Goal: Task Accomplishment & Management: Use online tool/utility

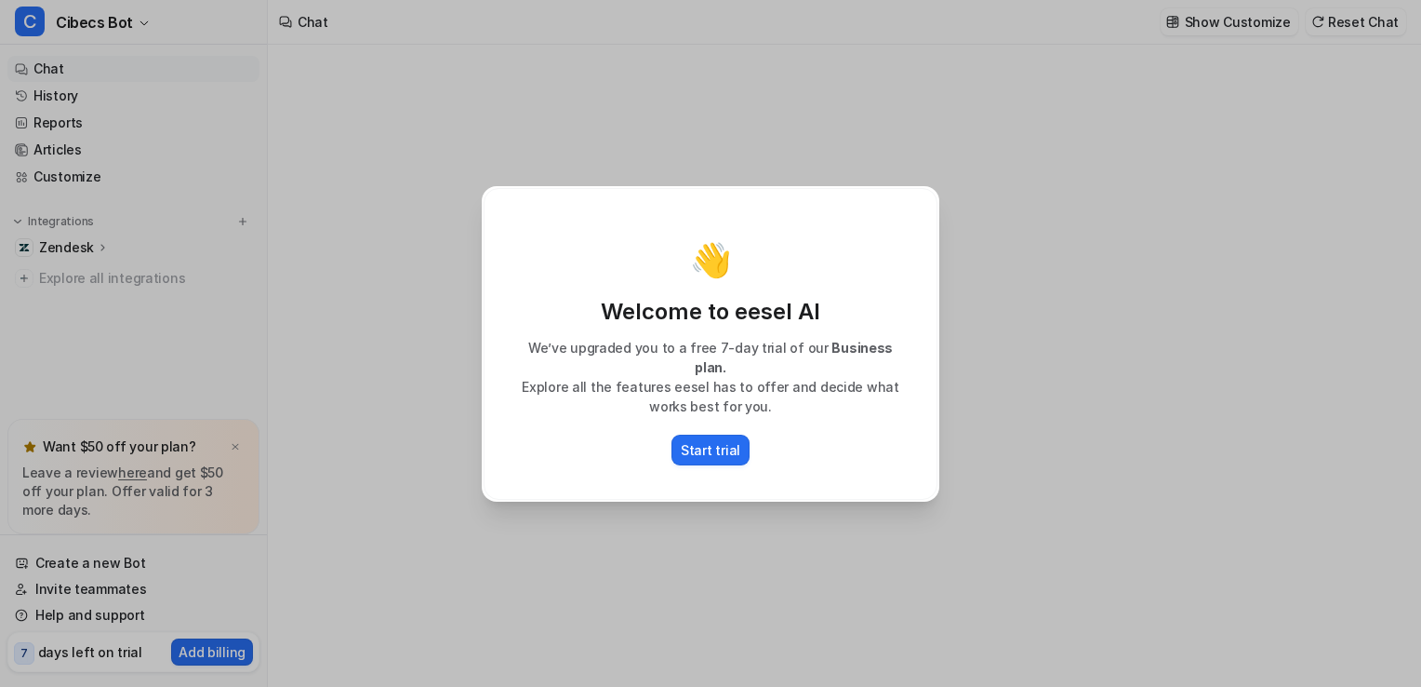
type textarea "**********"
click at [700, 440] on p "Start trial" at bounding box center [711, 450] width 60 height 20
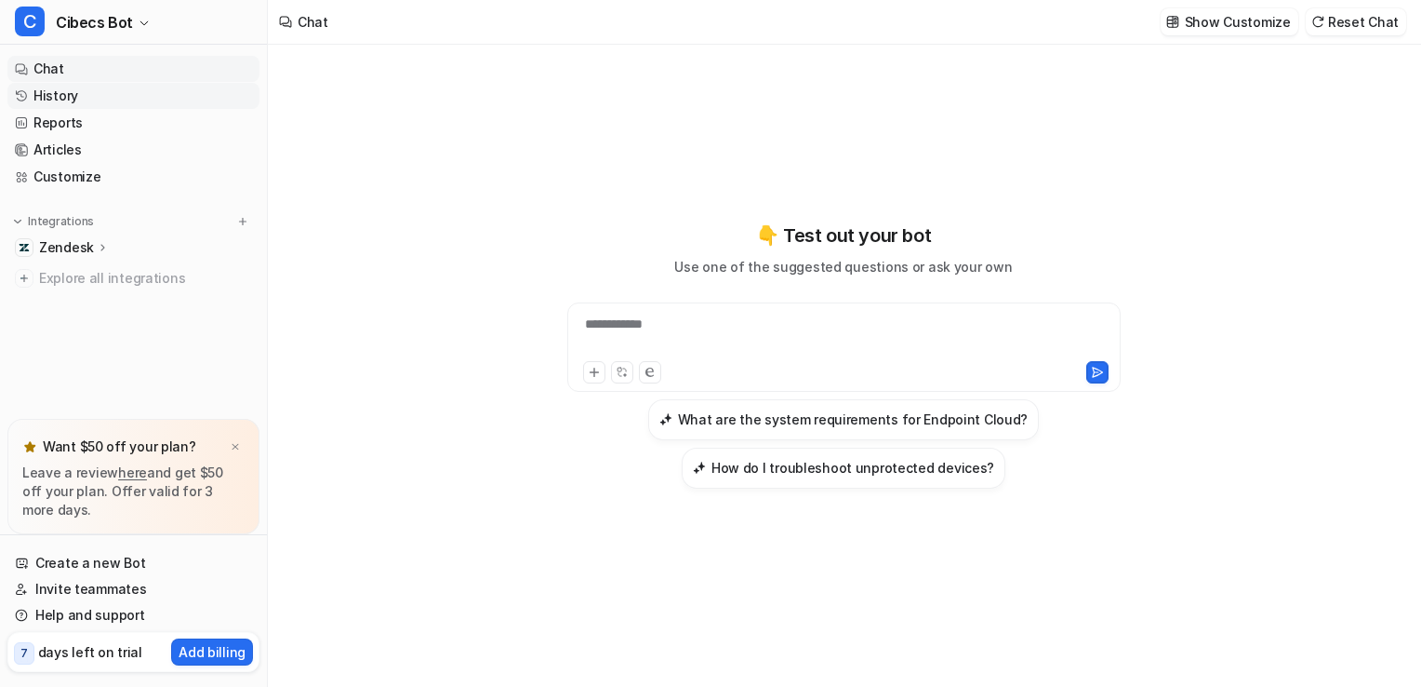
click at [60, 87] on link "History" at bounding box center [133, 96] width 252 height 26
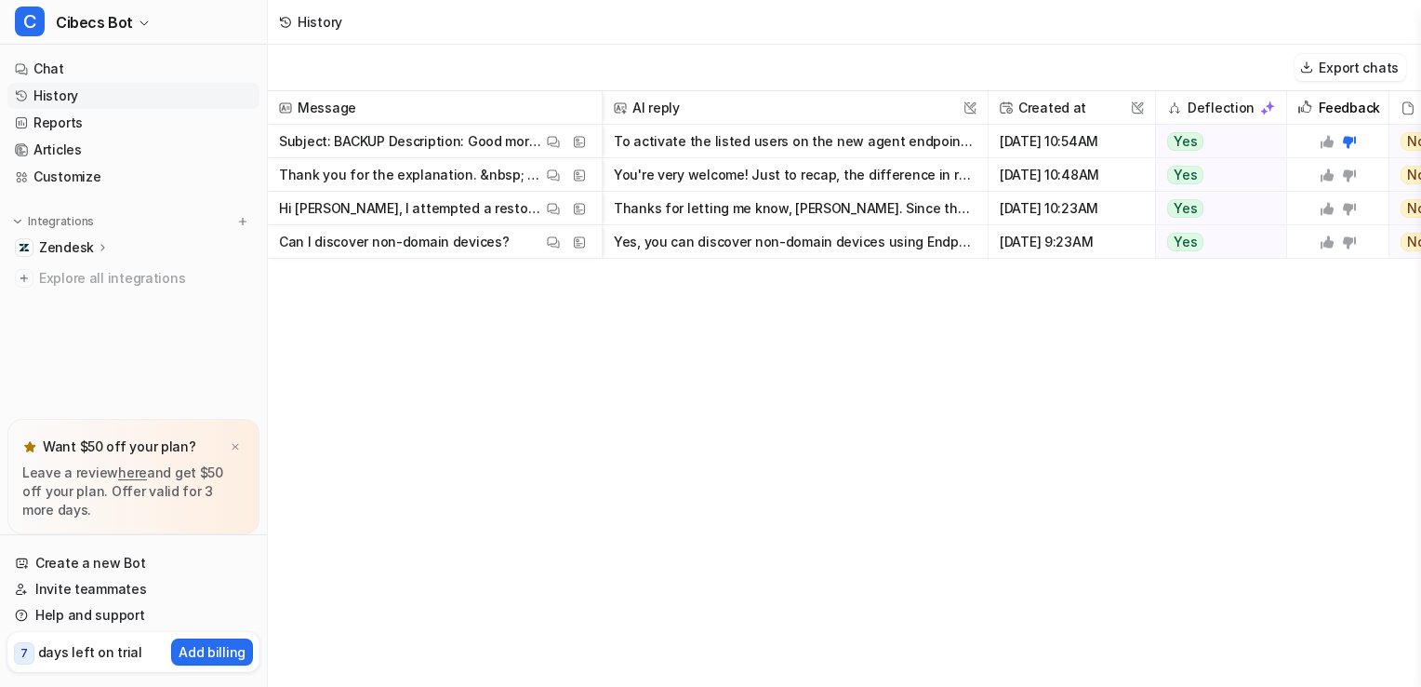
click at [715, 177] on button "You're very welcome! Just to recap, the difference in reported vault storage ca…" at bounding box center [795, 174] width 363 height 33
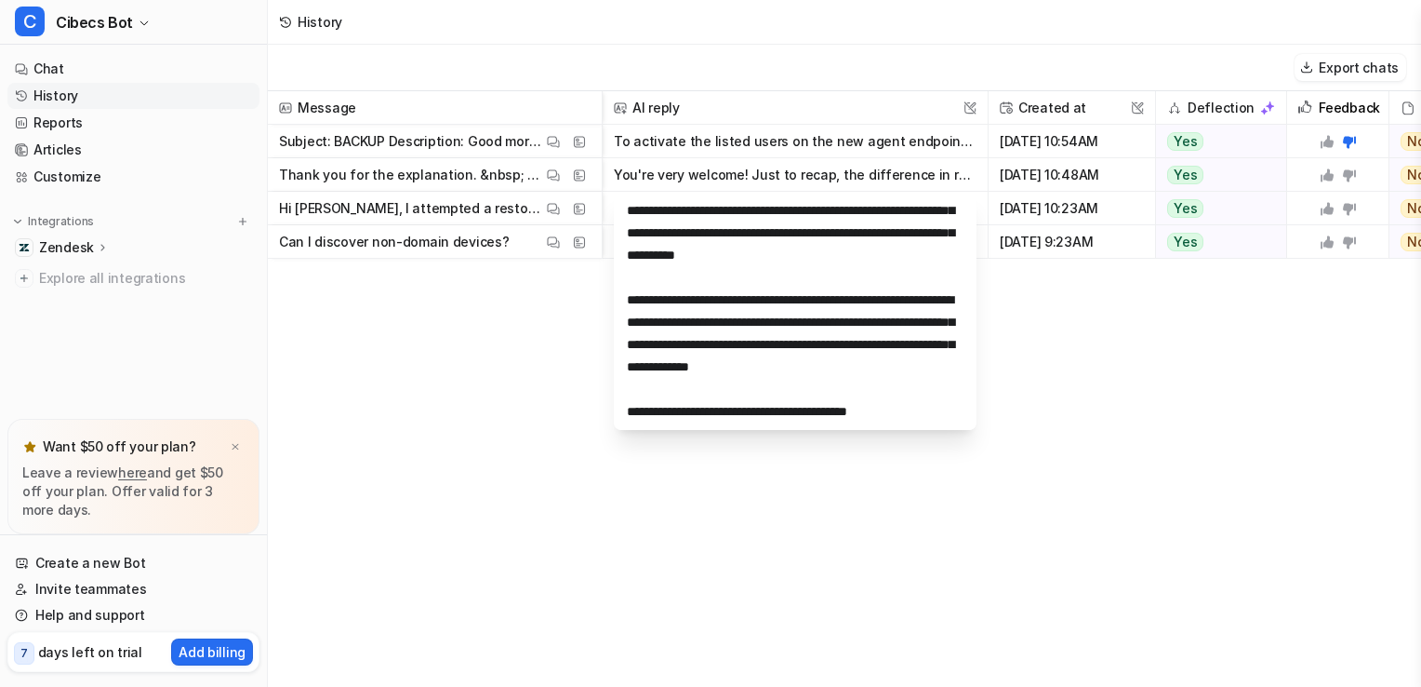
scroll to position [134, 0]
click at [458, 528] on div "Message AI reply This field cannot be modified Created at This field cannot be …" at bounding box center [845, 388] width 1154 height 594
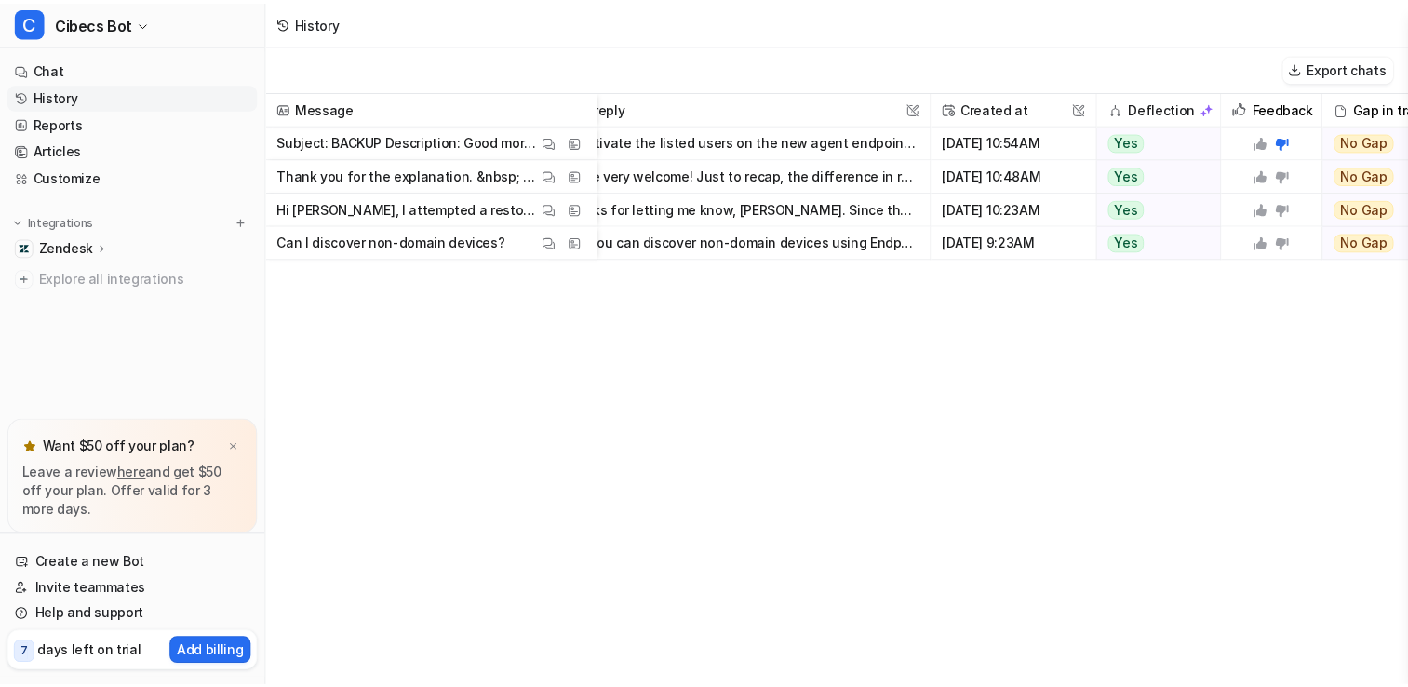
scroll to position [0, 0]
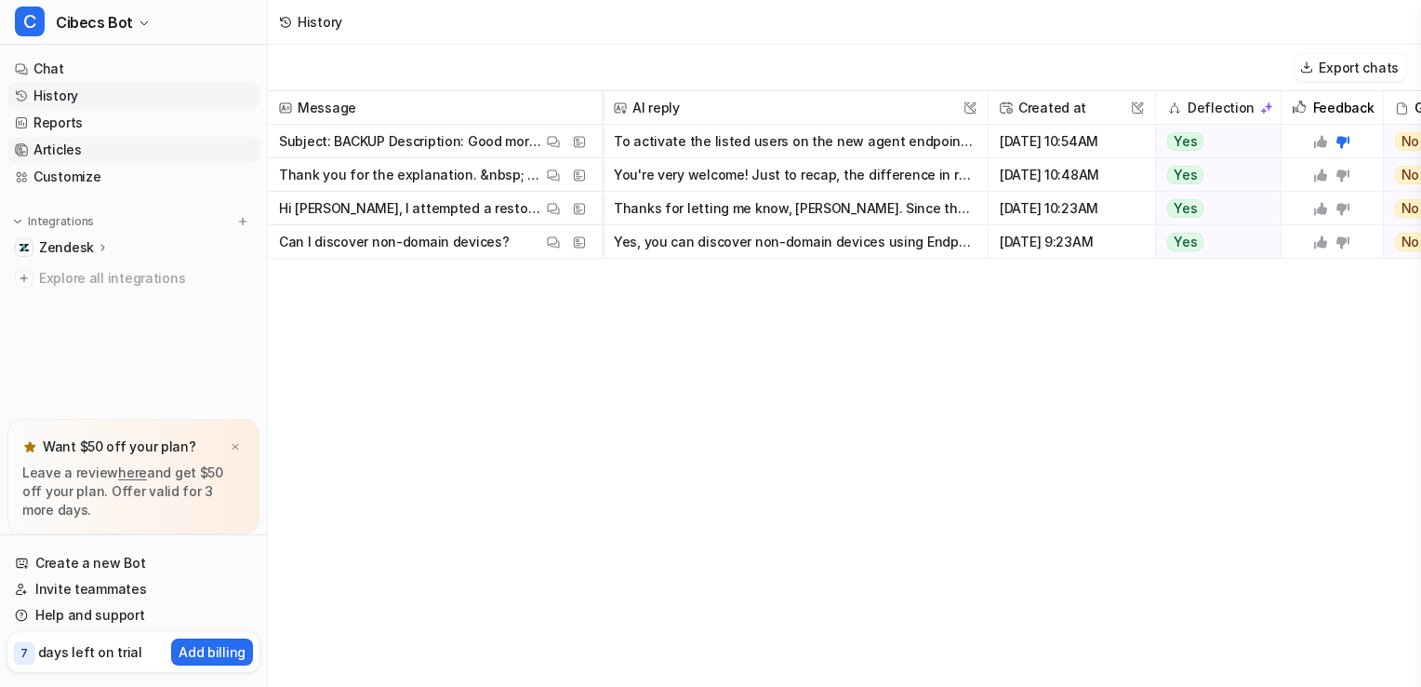
click at [78, 153] on link "Articles" at bounding box center [133, 150] width 252 height 26
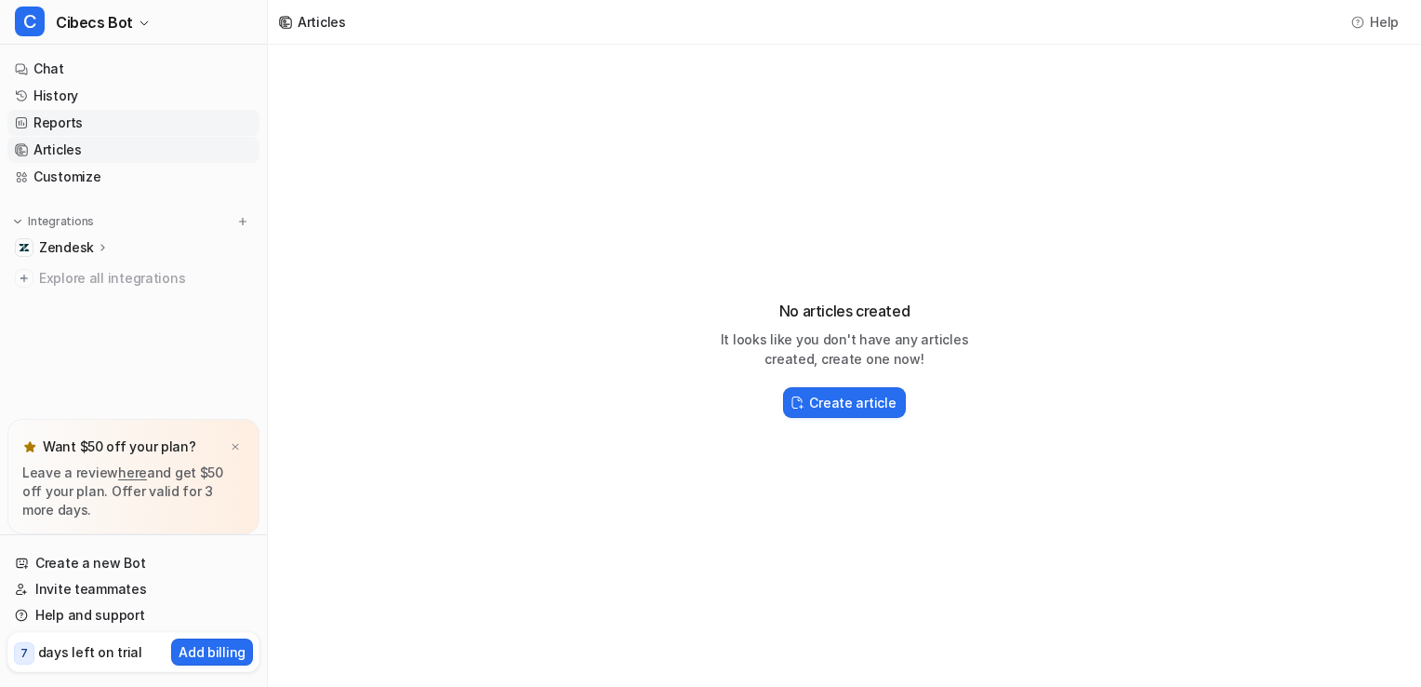
click at [46, 130] on link "Reports" at bounding box center [133, 123] width 252 height 26
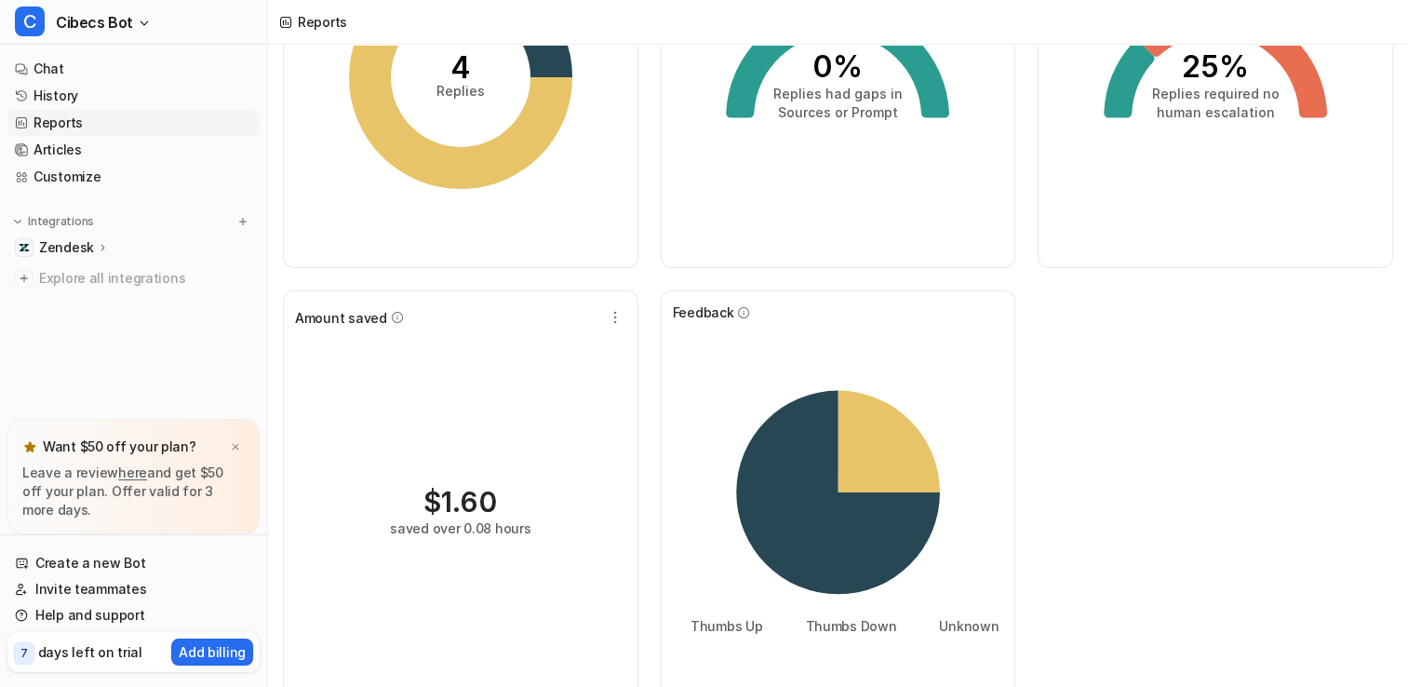
scroll to position [255, 0]
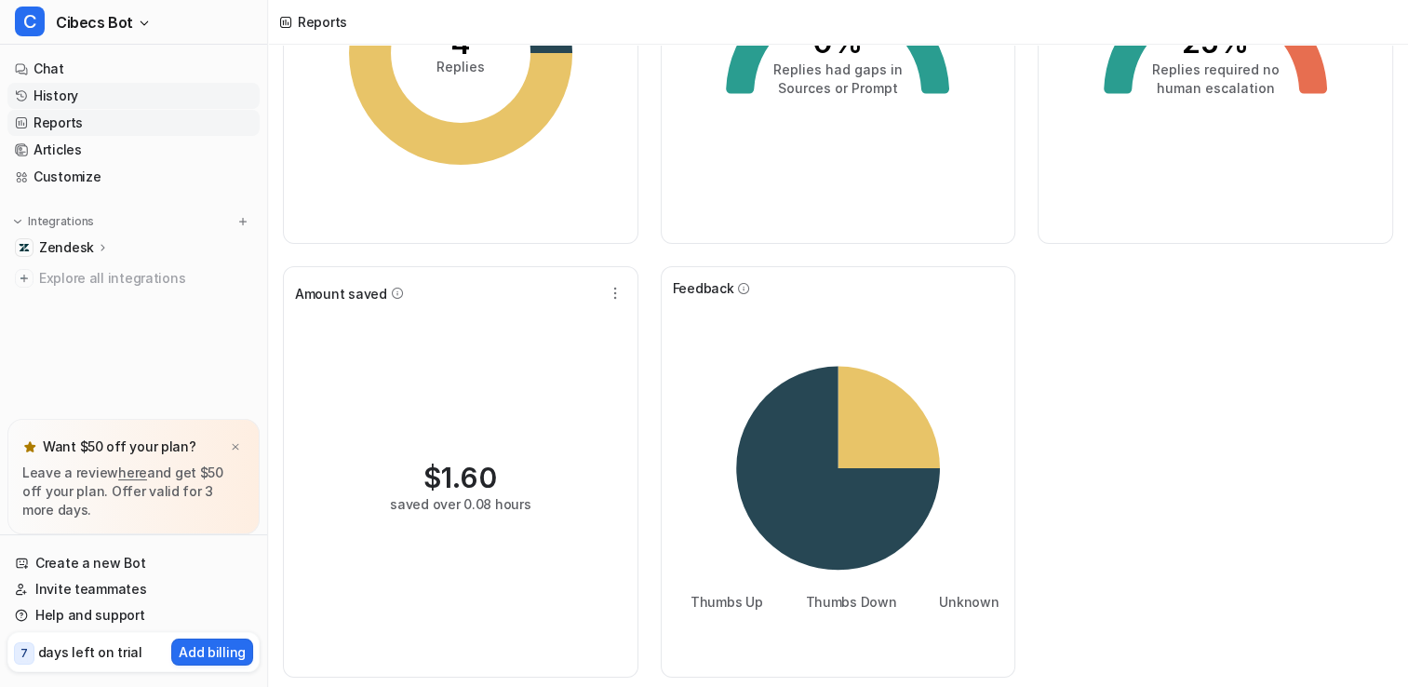
click at [50, 91] on link "History" at bounding box center [133, 96] width 252 height 26
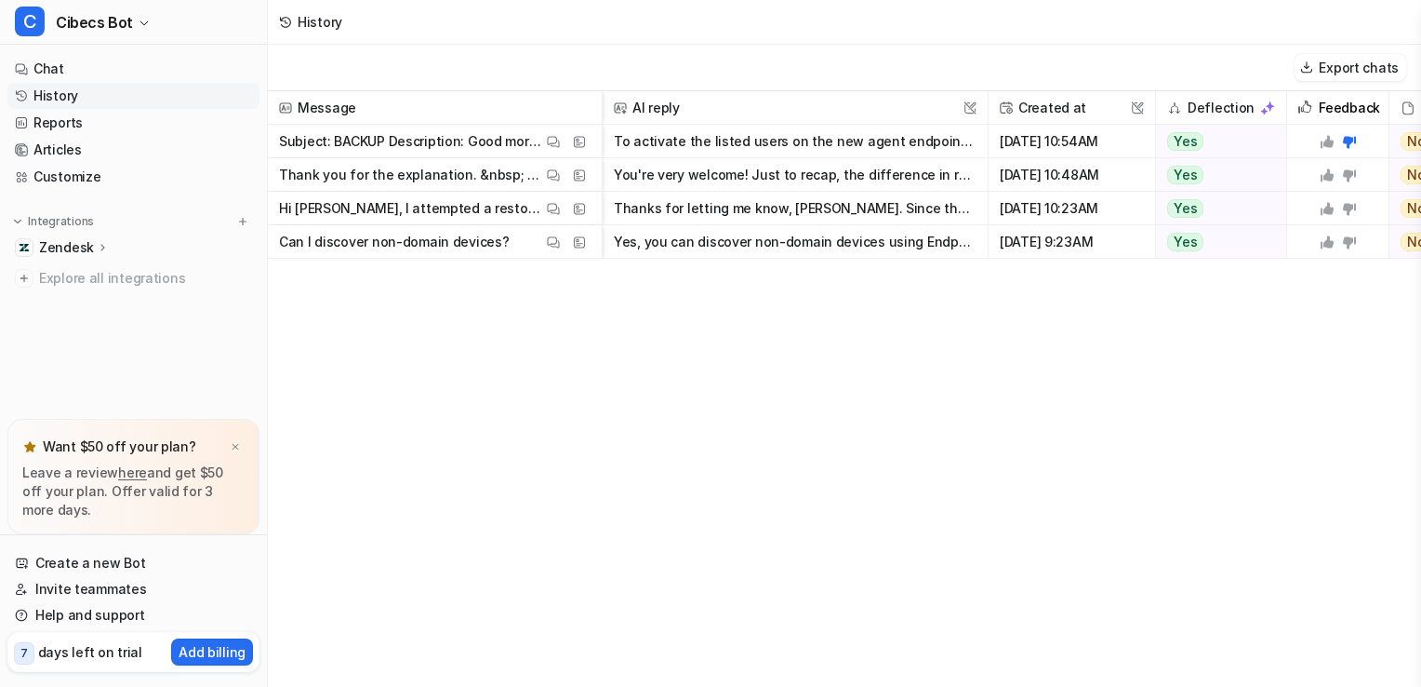
click at [834, 151] on button "To activate the listed users on the new agent endpoint cloud, please follow the…" at bounding box center [795, 141] width 363 height 33
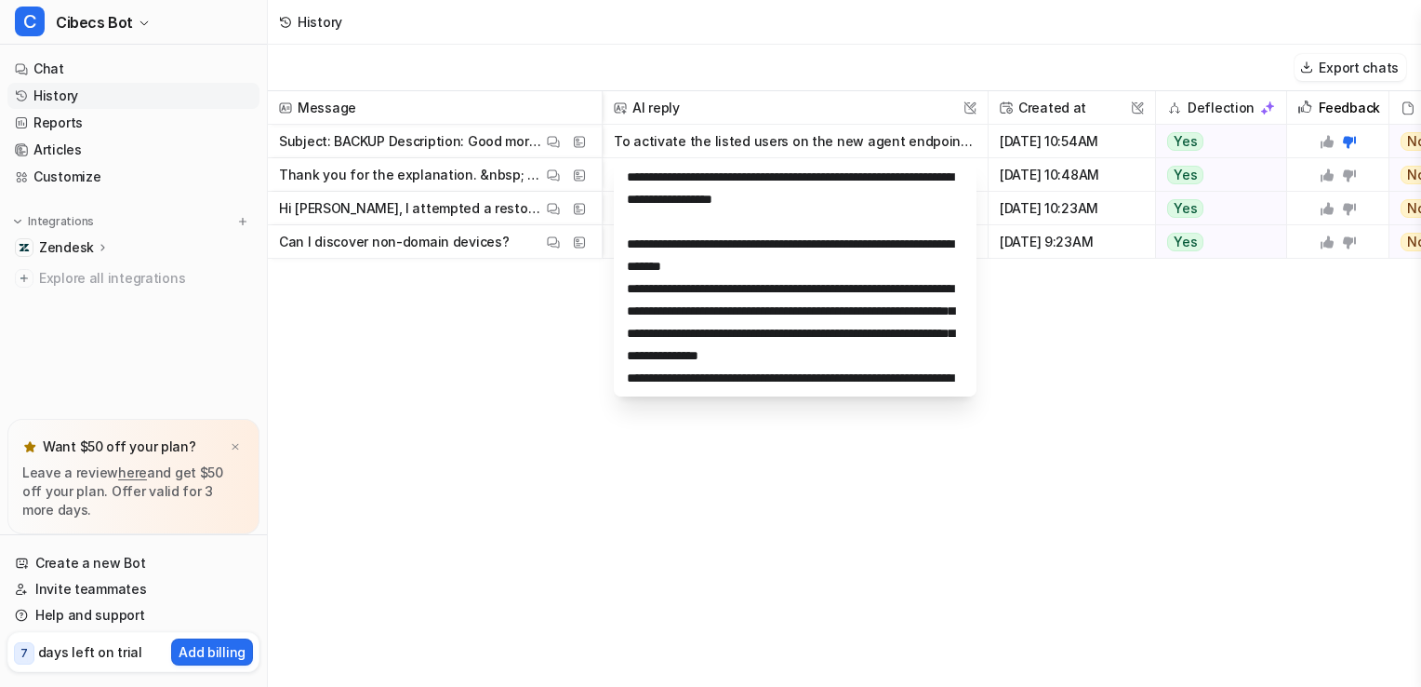
click at [503, 400] on div "Message AI reply This field cannot be modified Created at This field cannot be …" at bounding box center [845, 388] width 1154 height 594
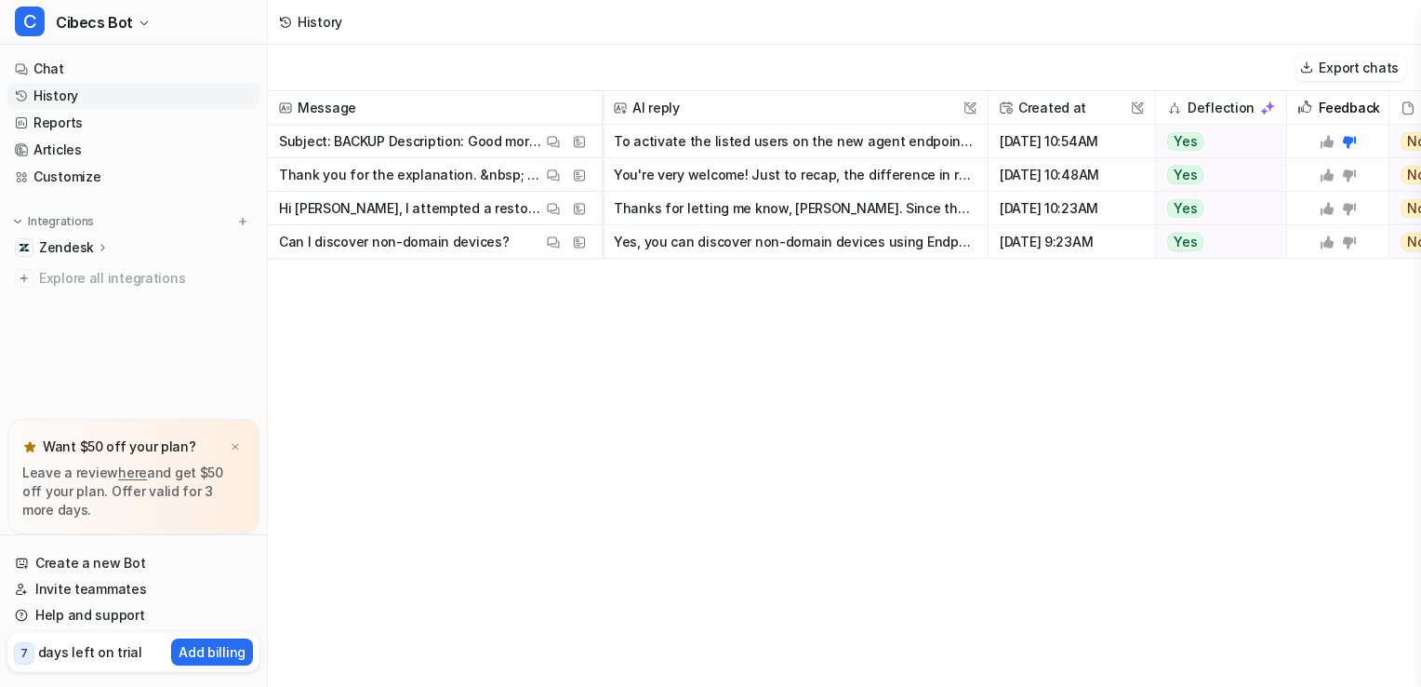
click at [720, 179] on button "You're very welcome! Just to recap, the difference in reported vault storage ca…" at bounding box center [795, 174] width 363 height 33
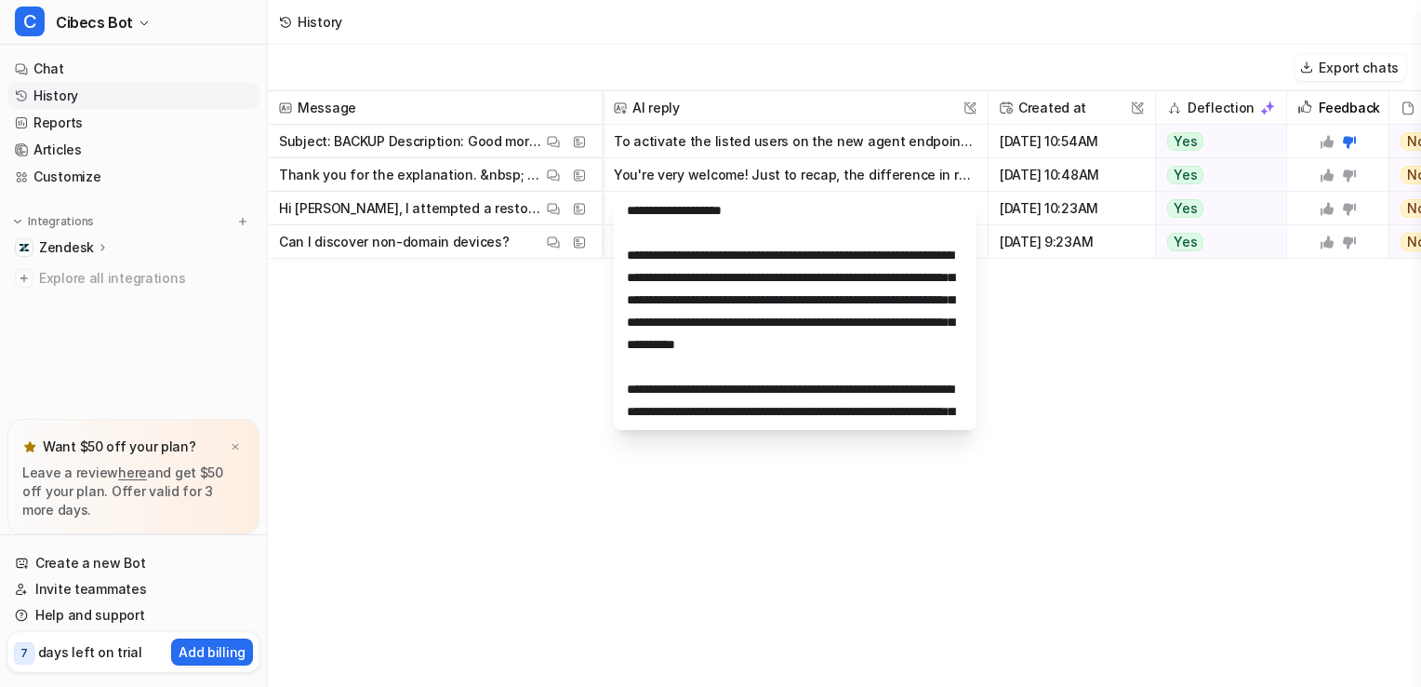
click at [380, 419] on div "Message AI reply This field cannot be modified Created at This field cannot be …" at bounding box center [845, 388] width 1154 height 594
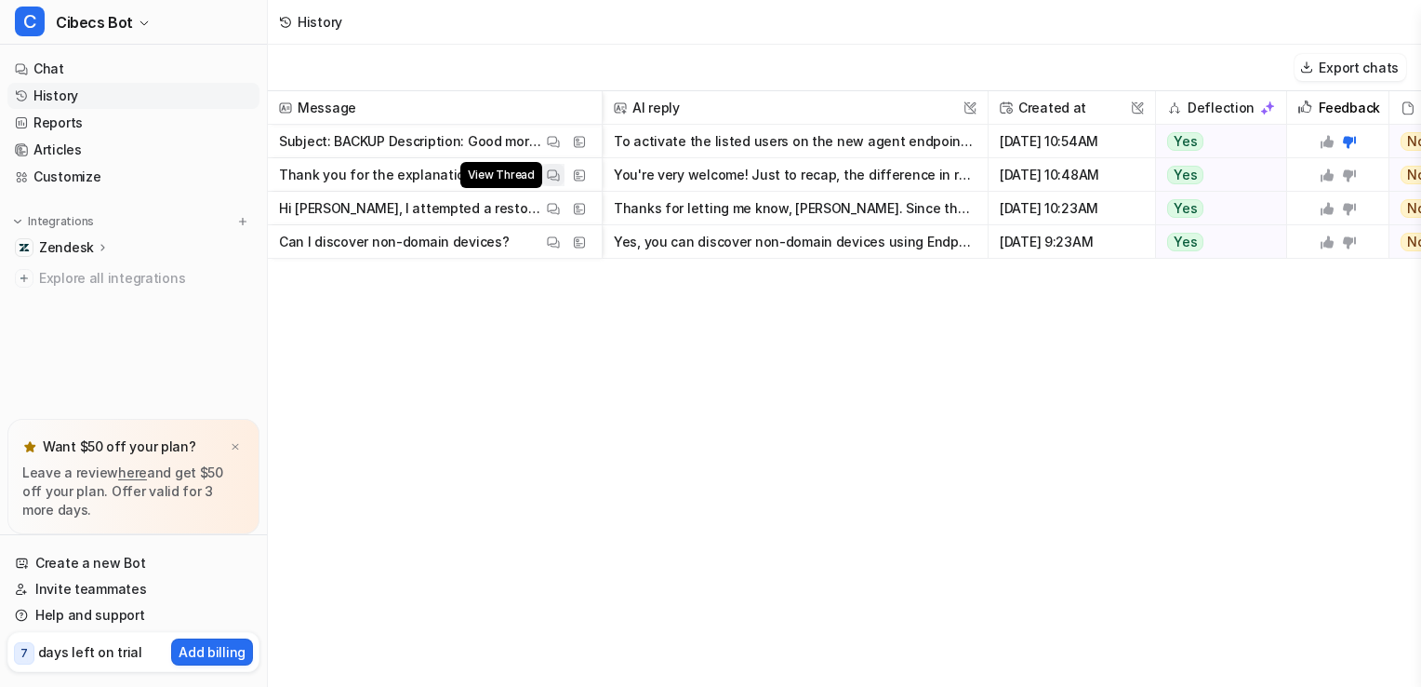
click at [553, 175] on img at bounding box center [553, 175] width 13 height 14
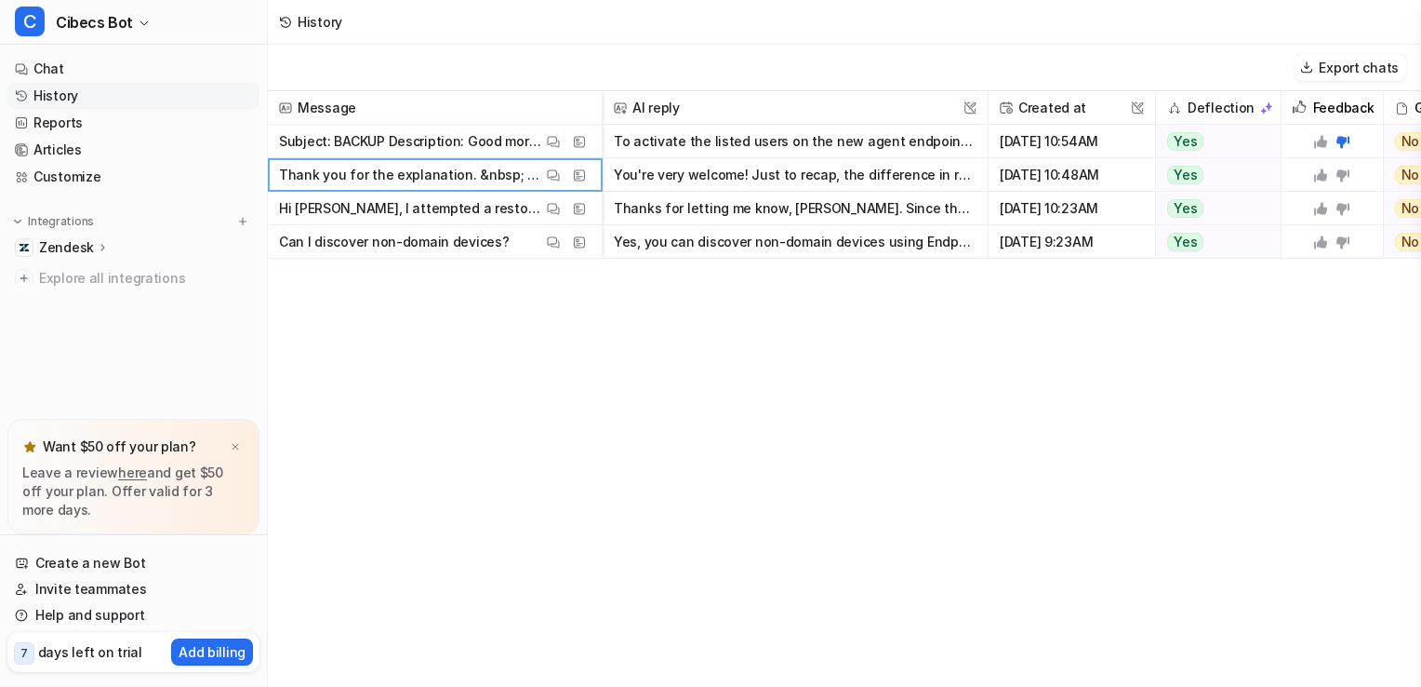
click at [767, 377] on div "Message AI reply This field cannot be modified Created at This field cannot be …" at bounding box center [845, 388] width 1154 height 594
click at [52, 73] on link "Chat" at bounding box center [133, 69] width 252 height 26
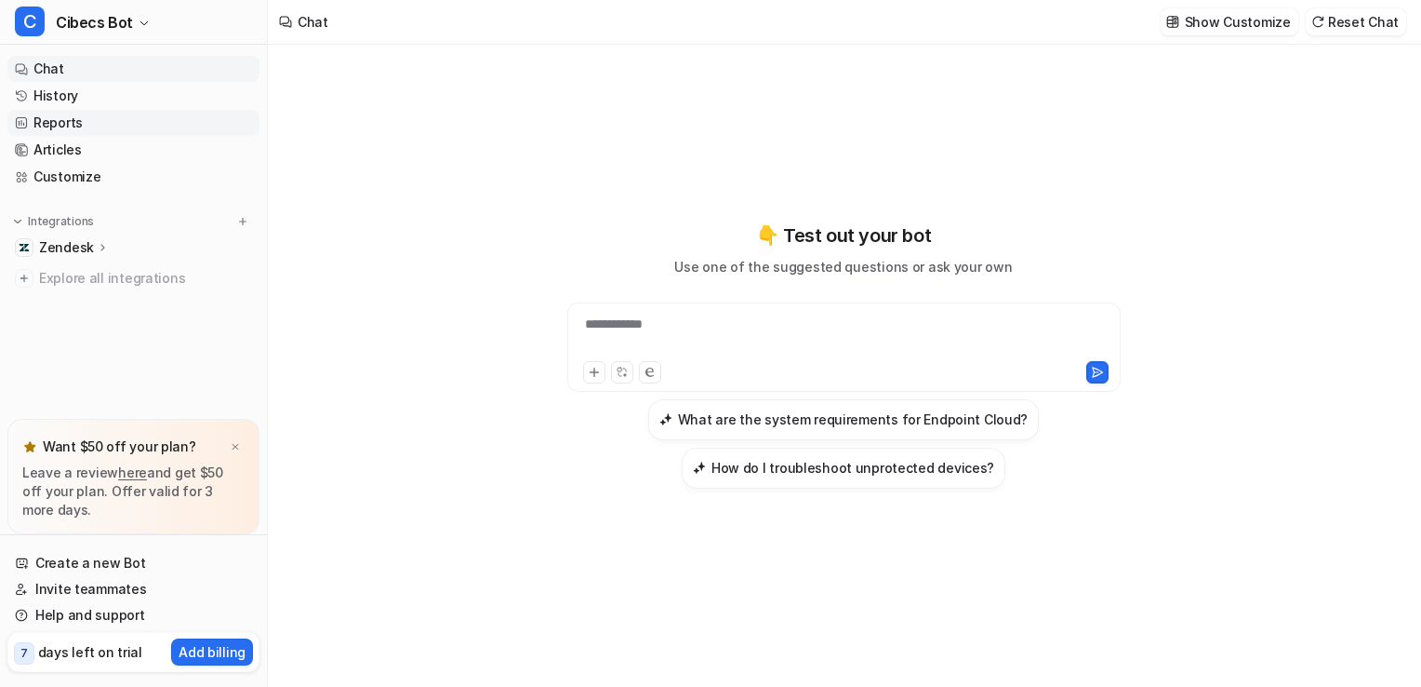
click at [47, 122] on link "Reports" at bounding box center [133, 123] width 252 height 26
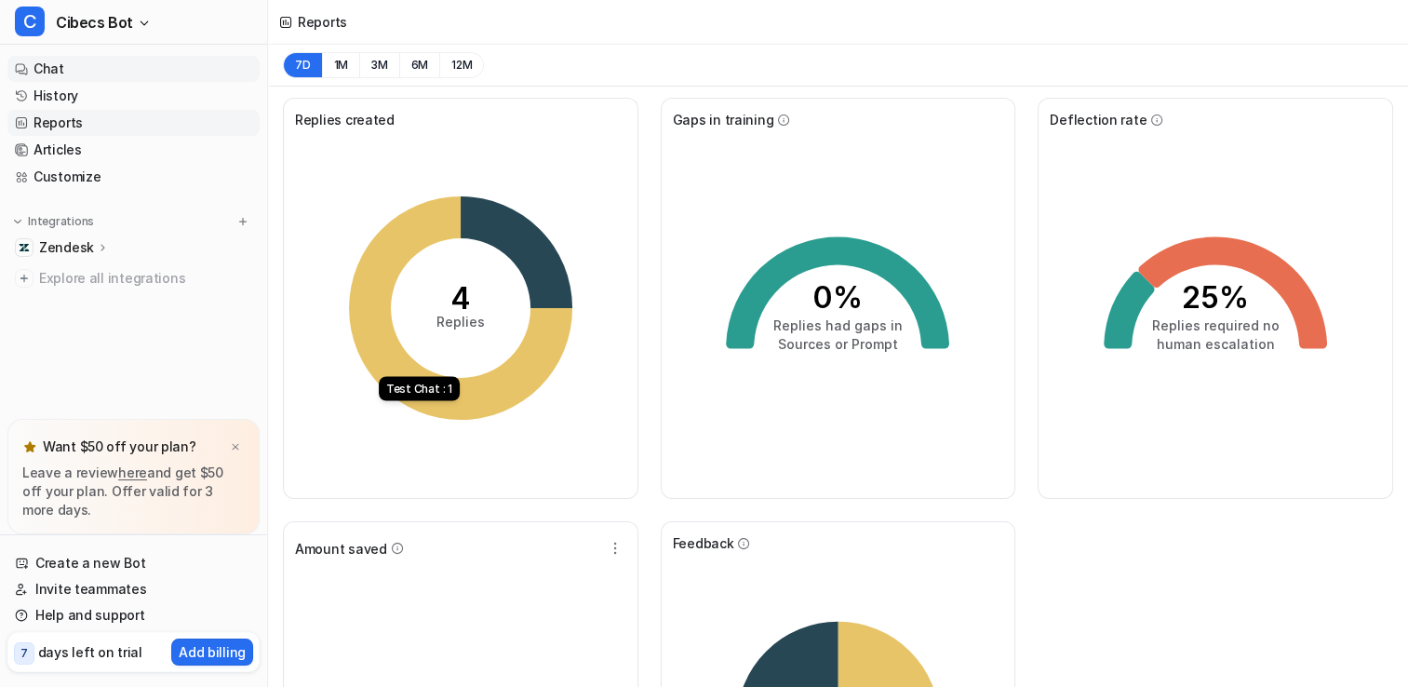
click at [47, 67] on link "Chat" at bounding box center [133, 69] width 252 height 26
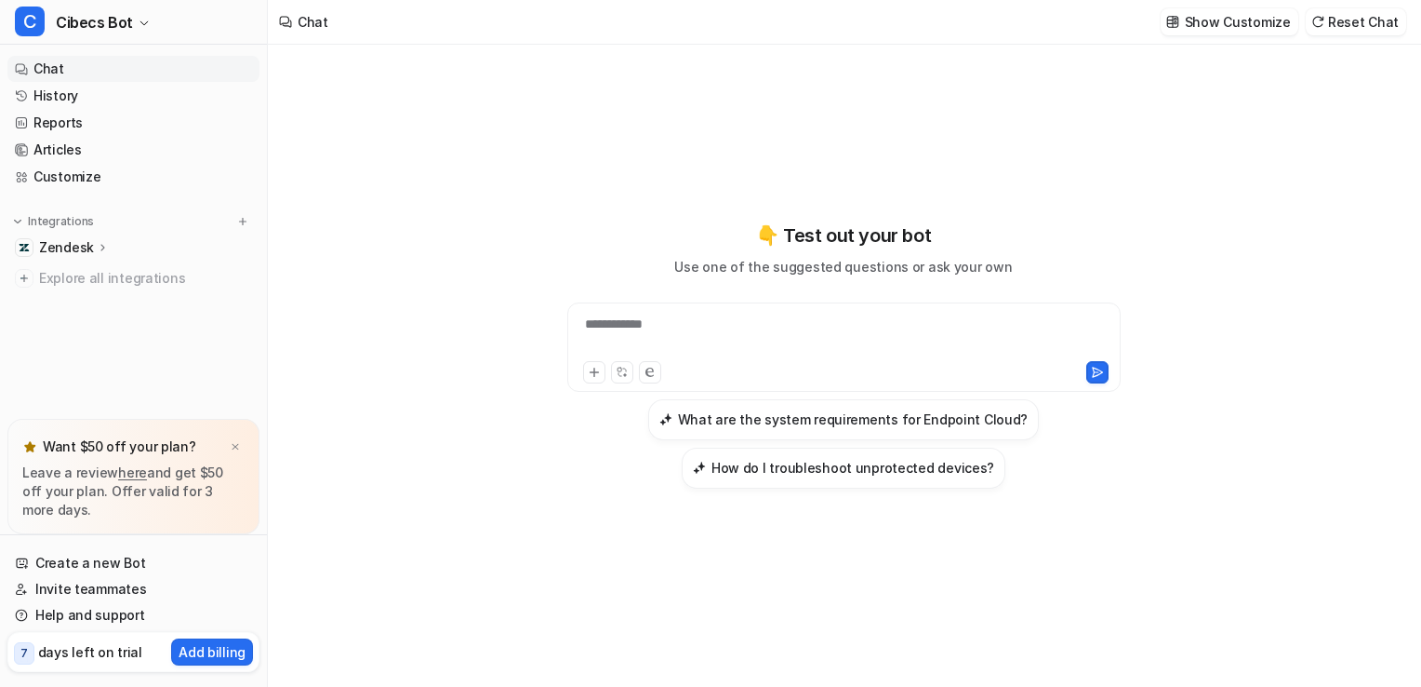
click at [735, 367] on div at bounding box center [714, 372] width 263 height 22
click at [638, 310] on div "**********" at bounding box center [844, 346] width 554 height 89
click at [612, 326] on div at bounding box center [844, 335] width 544 height 43
click at [60, 121] on link "Reports" at bounding box center [133, 123] width 252 height 26
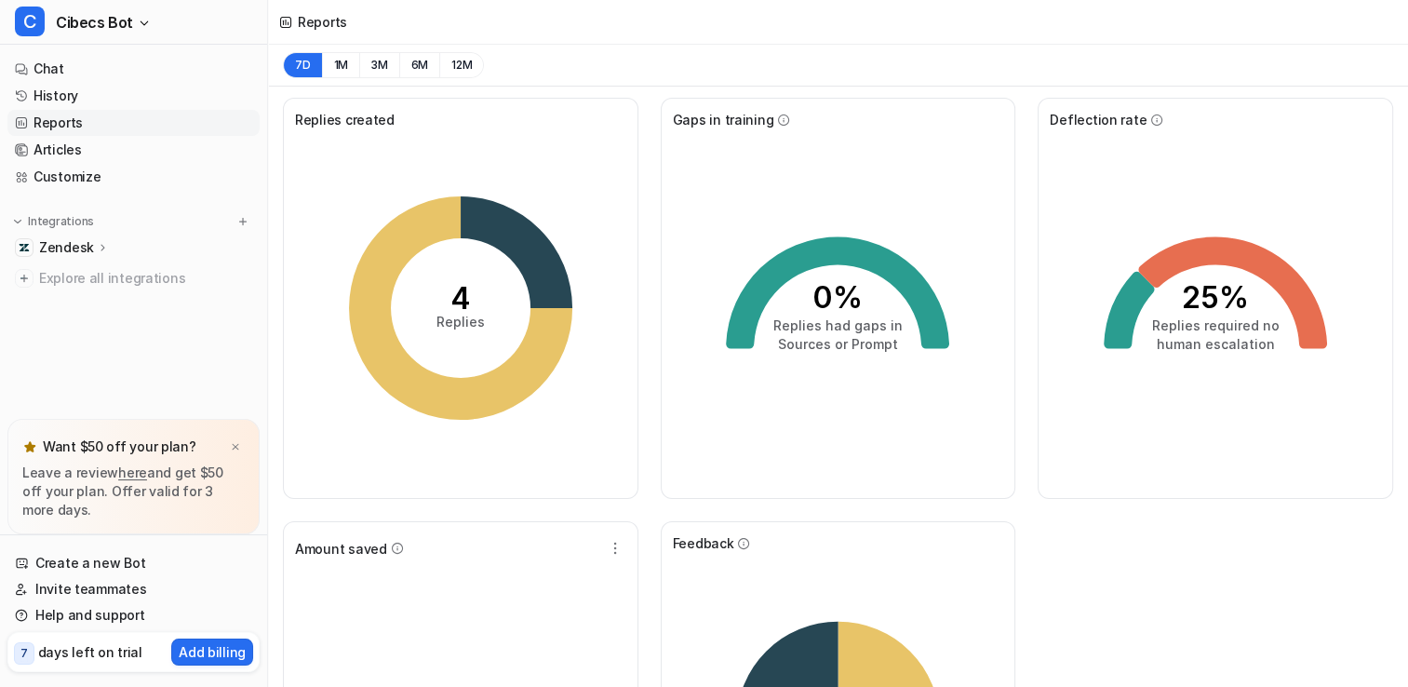
click at [454, 318] on tspan "Replies" at bounding box center [460, 322] width 48 height 16
click at [462, 308] on tspan "4" at bounding box center [460, 298] width 20 height 36
click at [413, 380] on icon at bounding box center [460, 307] width 223 height 223
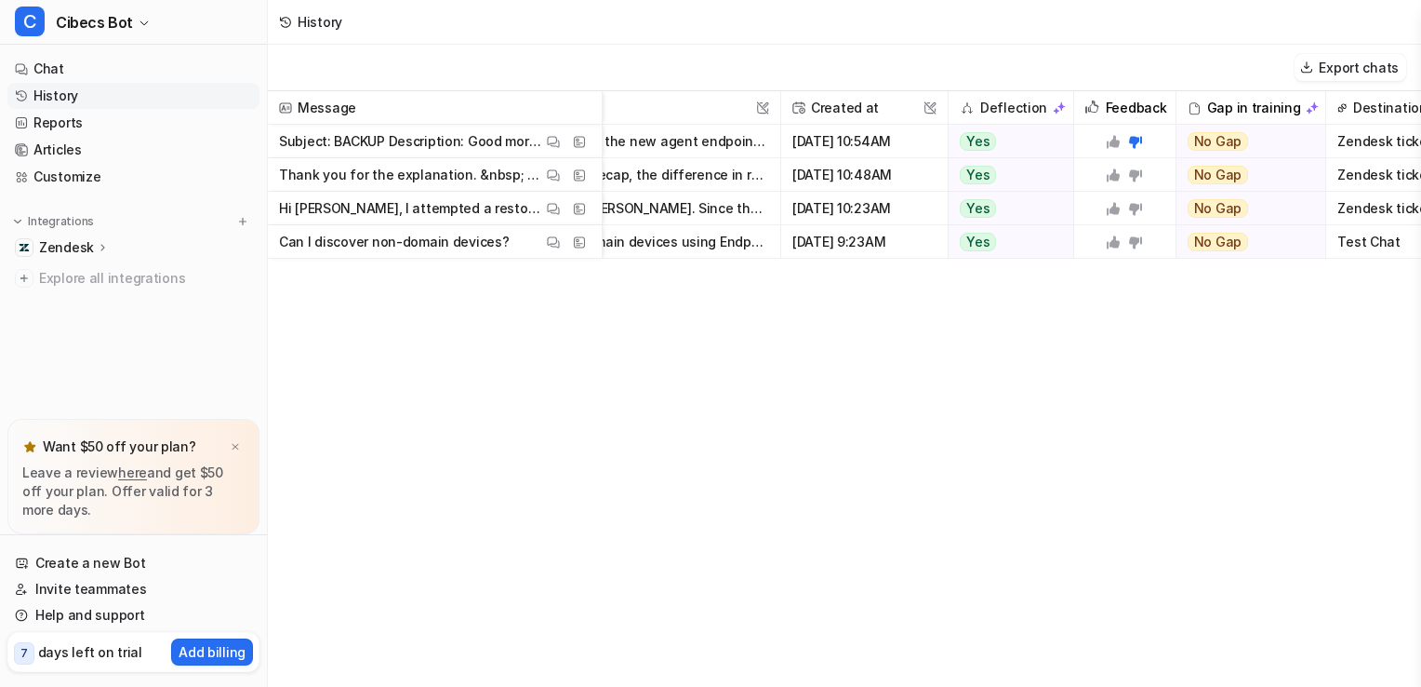
scroll to position [0, 257]
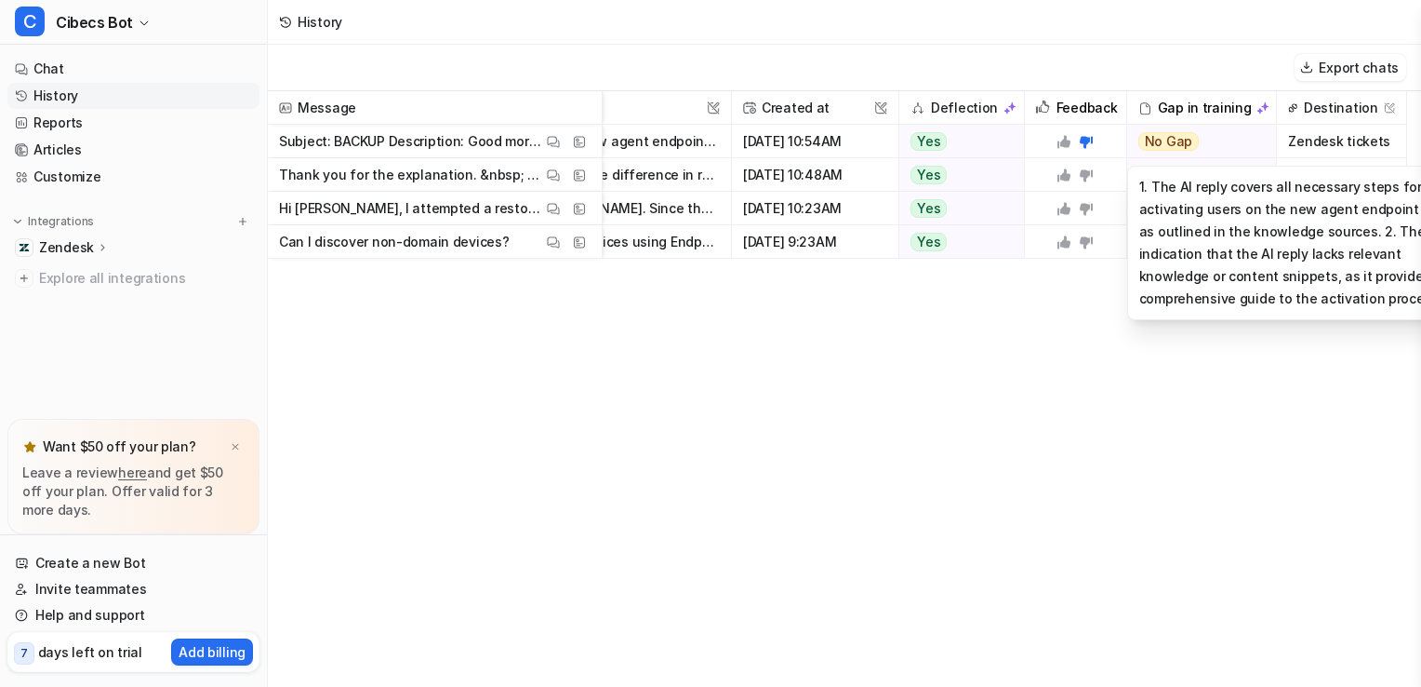
click at [1164, 140] on span "No Gap" at bounding box center [1169, 141] width 61 height 19
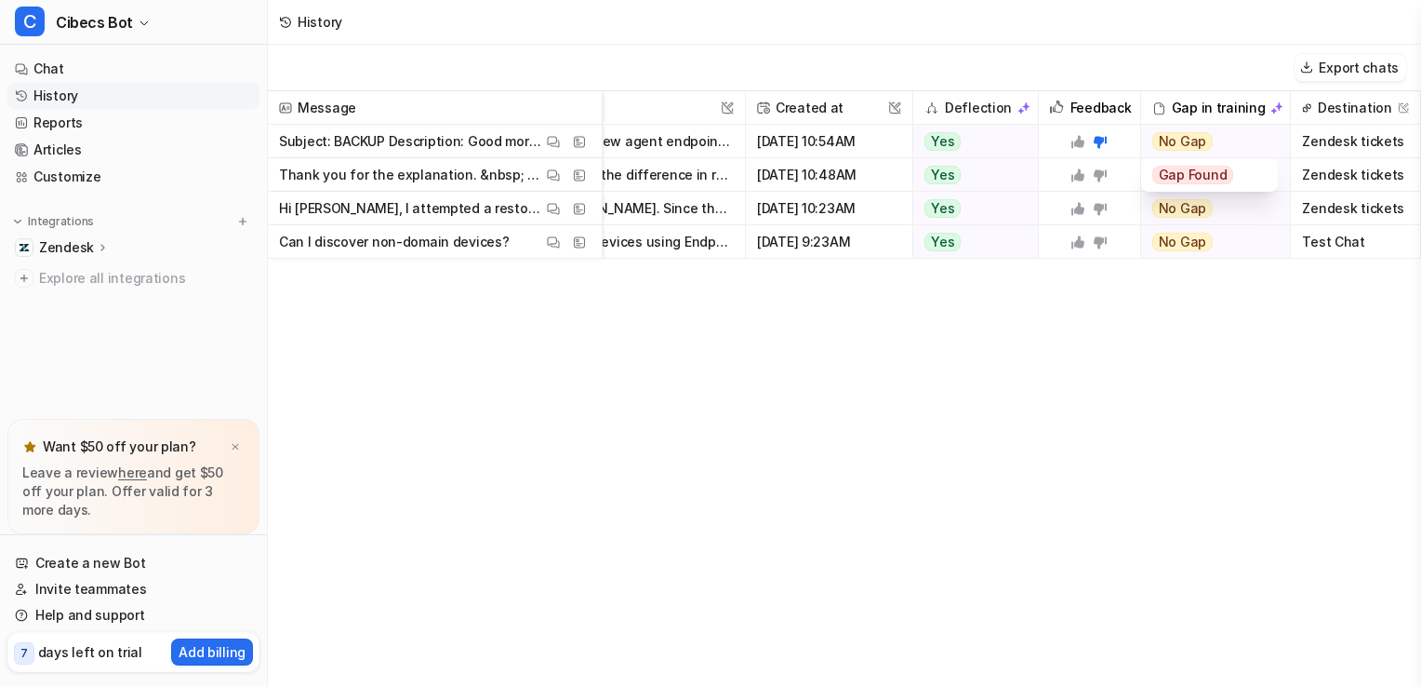
click at [1171, 319] on div "Message AI reply This field cannot be modified Created at This field cannot be …" at bounding box center [845, 388] width 1154 height 594
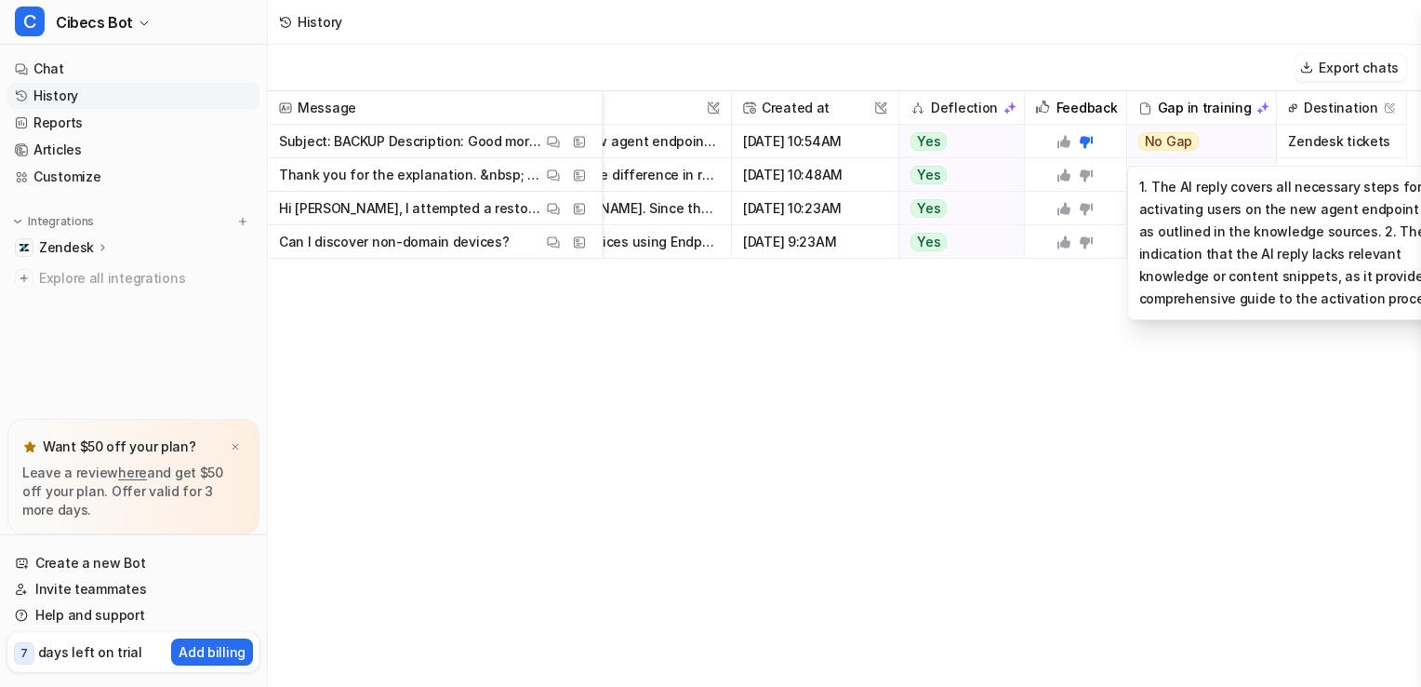
click at [1177, 140] on span "No Gap" at bounding box center [1169, 141] width 61 height 19
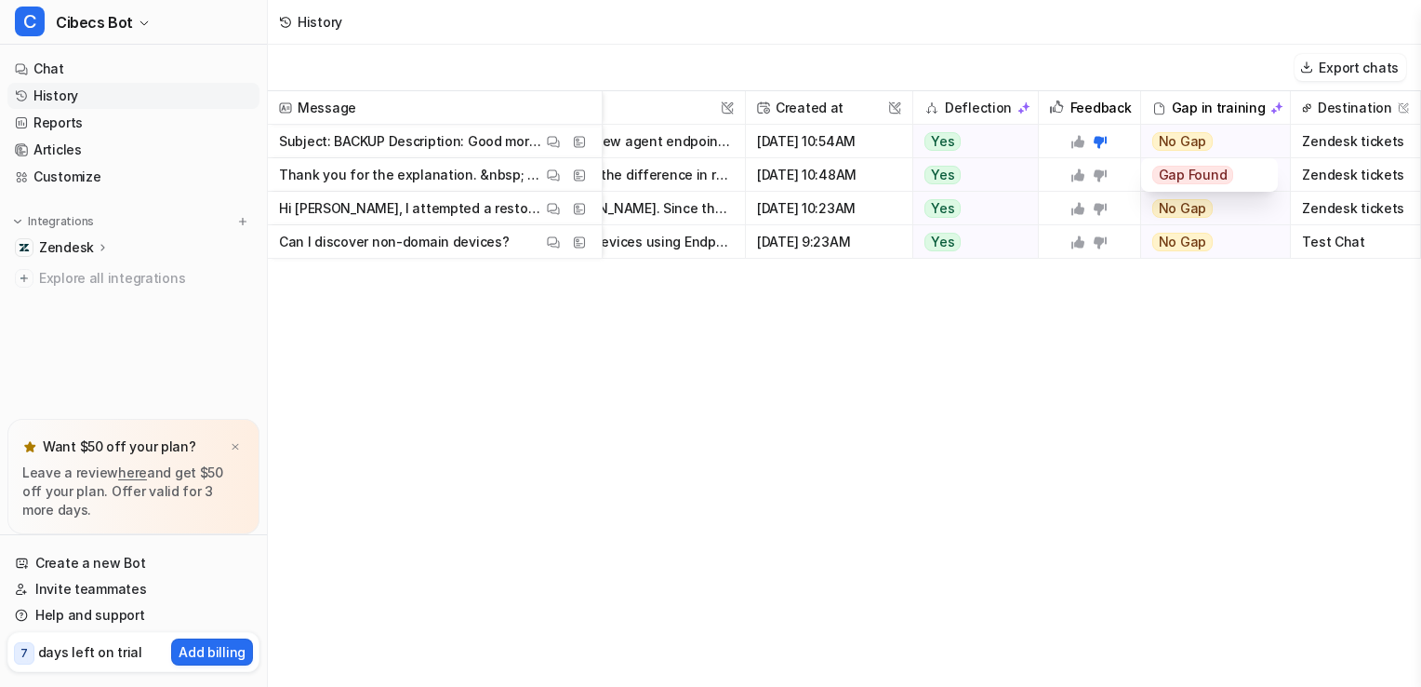
click at [1174, 177] on span "Gap Found" at bounding box center [1194, 175] width 82 height 19
click at [1187, 176] on span "Gap Found" at bounding box center [1194, 175] width 82 height 19
click at [1178, 171] on span "Gap Found" at bounding box center [1194, 175] width 82 height 19
click at [1232, 172] on div "Gap Found" at bounding box center [1210, 174] width 114 height 33
click at [1161, 172] on span "Gap Found" at bounding box center [1194, 175] width 82 height 19
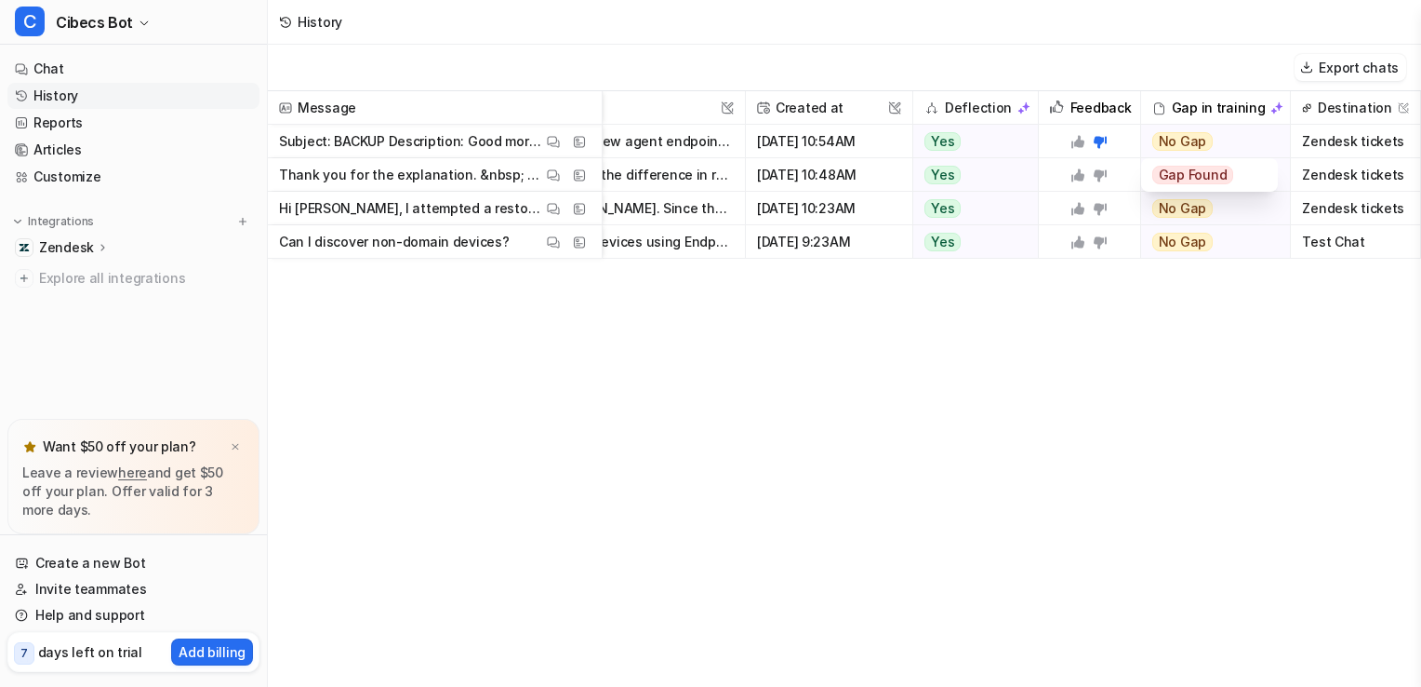
click at [1156, 172] on span "Gap Found" at bounding box center [1194, 175] width 82 height 19
click at [1153, 177] on span "Gap Found" at bounding box center [1194, 175] width 82 height 19
click at [1166, 166] on span "Gap Found" at bounding box center [1194, 175] width 82 height 19
click at [1161, 170] on span "Gap Found" at bounding box center [1194, 175] width 82 height 19
drag, startPoint x: 1202, startPoint y: 168, endPoint x: 1194, endPoint y: 186, distance: 19.2
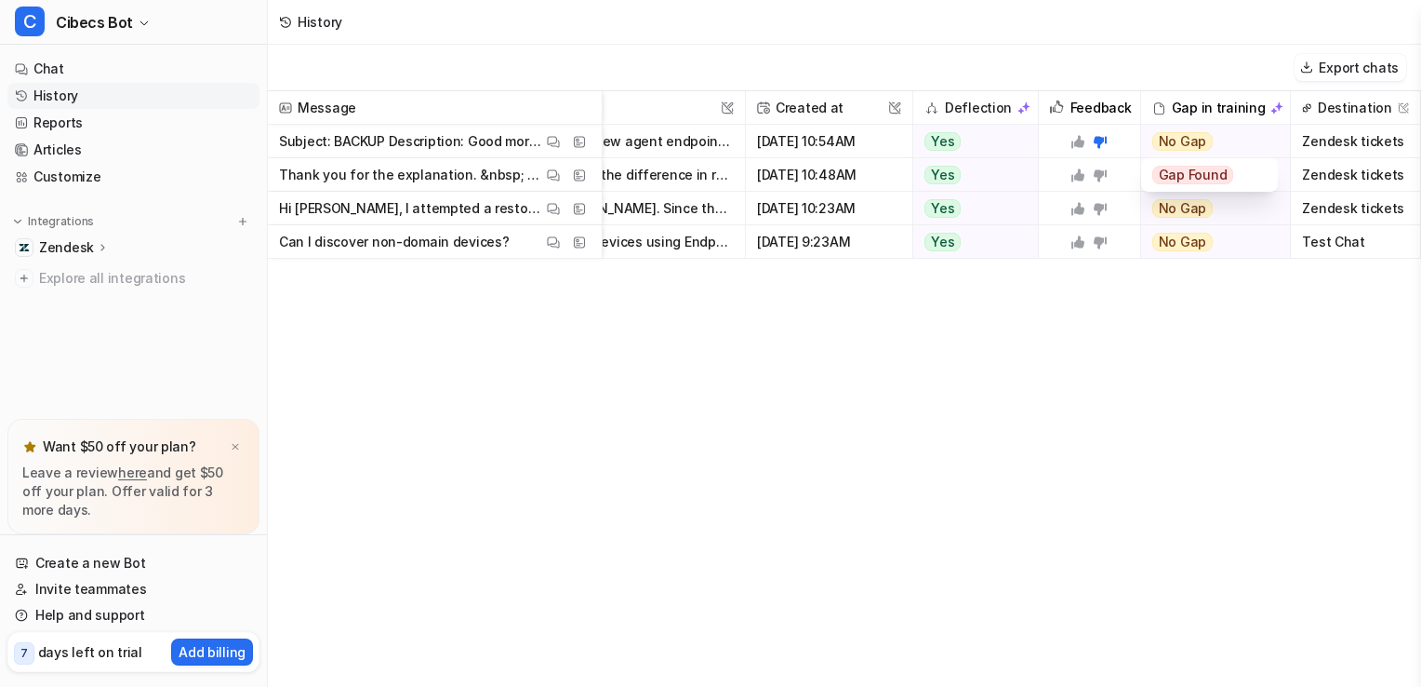
click at [1202, 171] on span "Gap Found" at bounding box center [1194, 175] width 82 height 19
click at [1191, 184] on span "Gap Found" at bounding box center [1194, 175] width 82 height 19
click at [1185, 184] on span "Gap Found" at bounding box center [1194, 175] width 82 height 19
click at [1179, 176] on span "Gap Found" at bounding box center [1194, 175] width 82 height 19
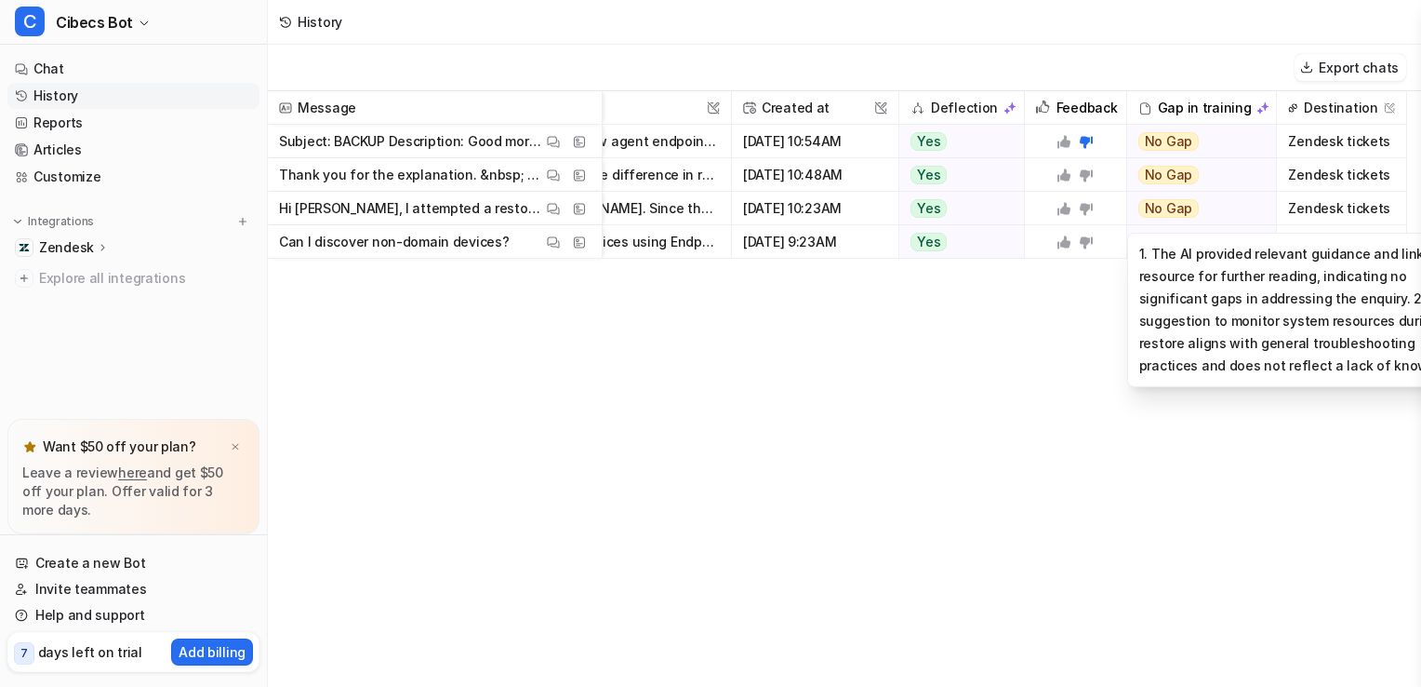
click at [1149, 329] on div "1. The AI provided relevant guidance and linked to a resource for further readi…" at bounding box center [1306, 310] width 357 height 154
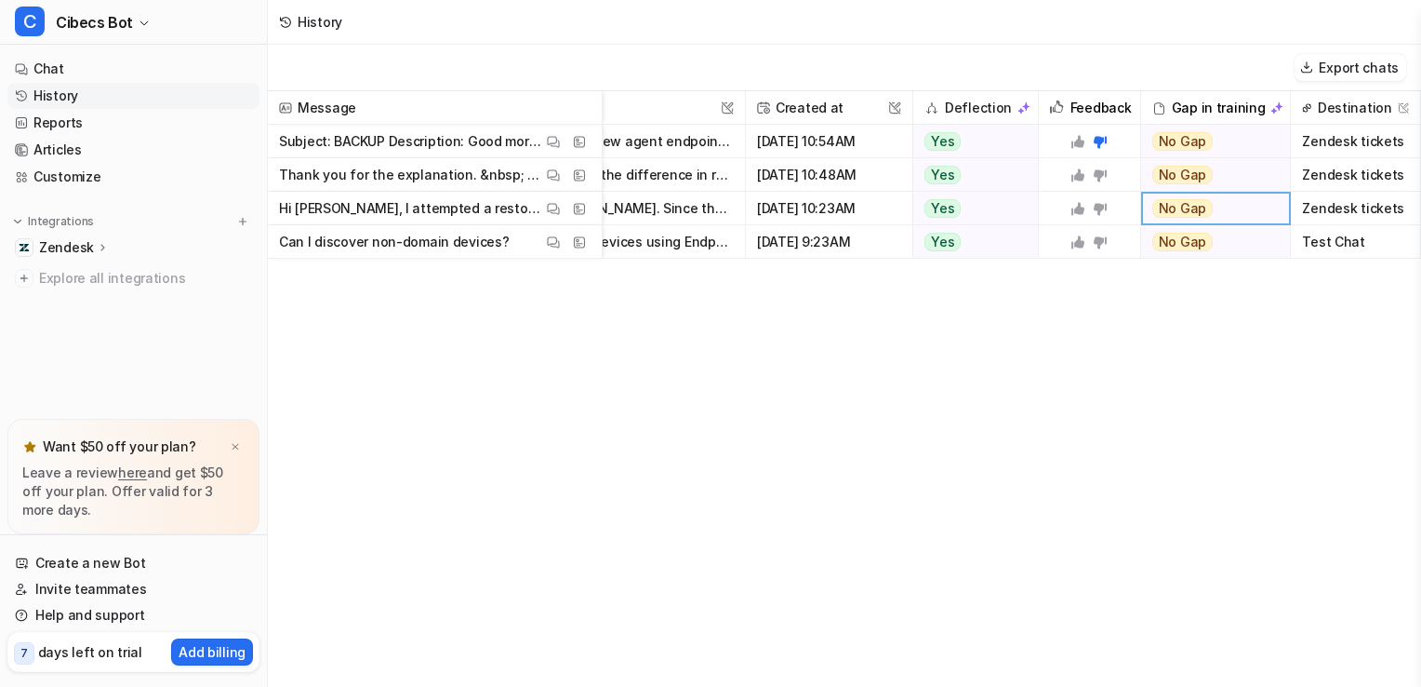
drag, startPoint x: 447, startPoint y: 412, endPoint x: 465, endPoint y: 524, distance: 113.2
click at [447, 414] on div "Message AI reply This field cannot be modified Created at This field cannot be …" at bounding box center [845, 388] width 1154 height 594
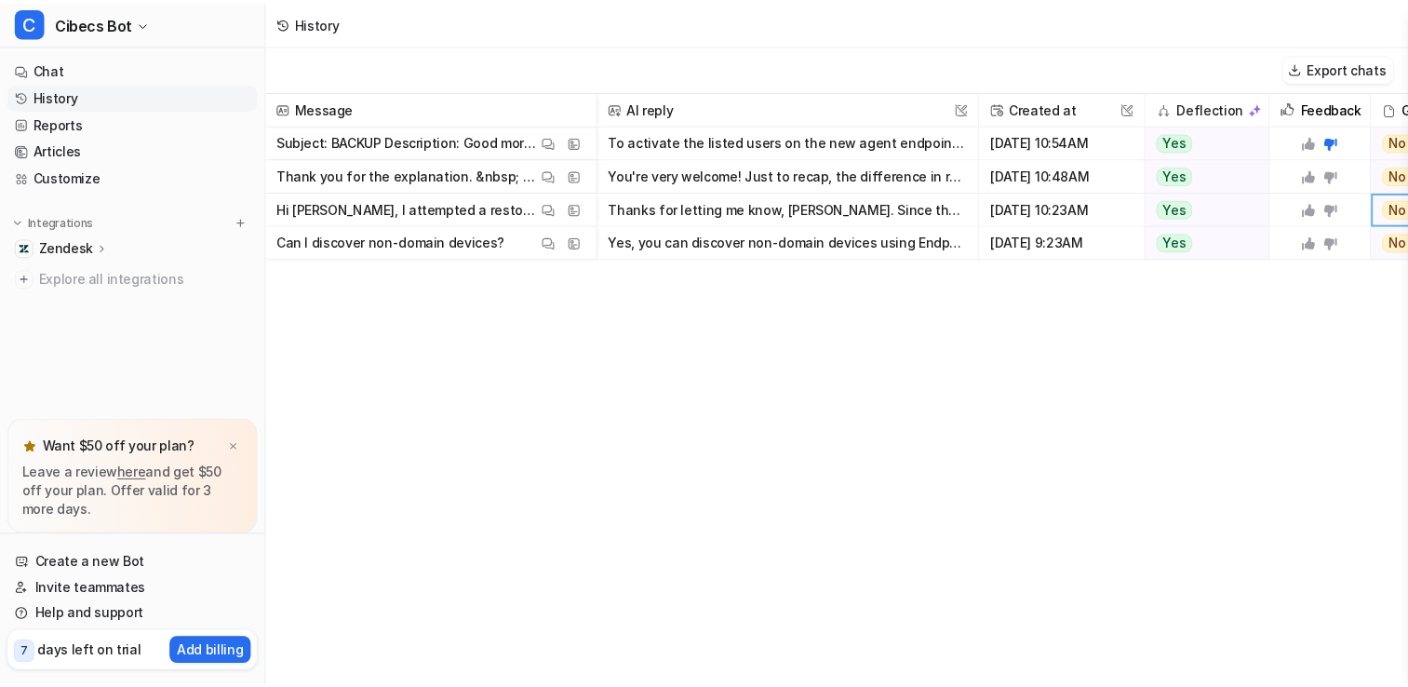
scroll to position [0, 0]
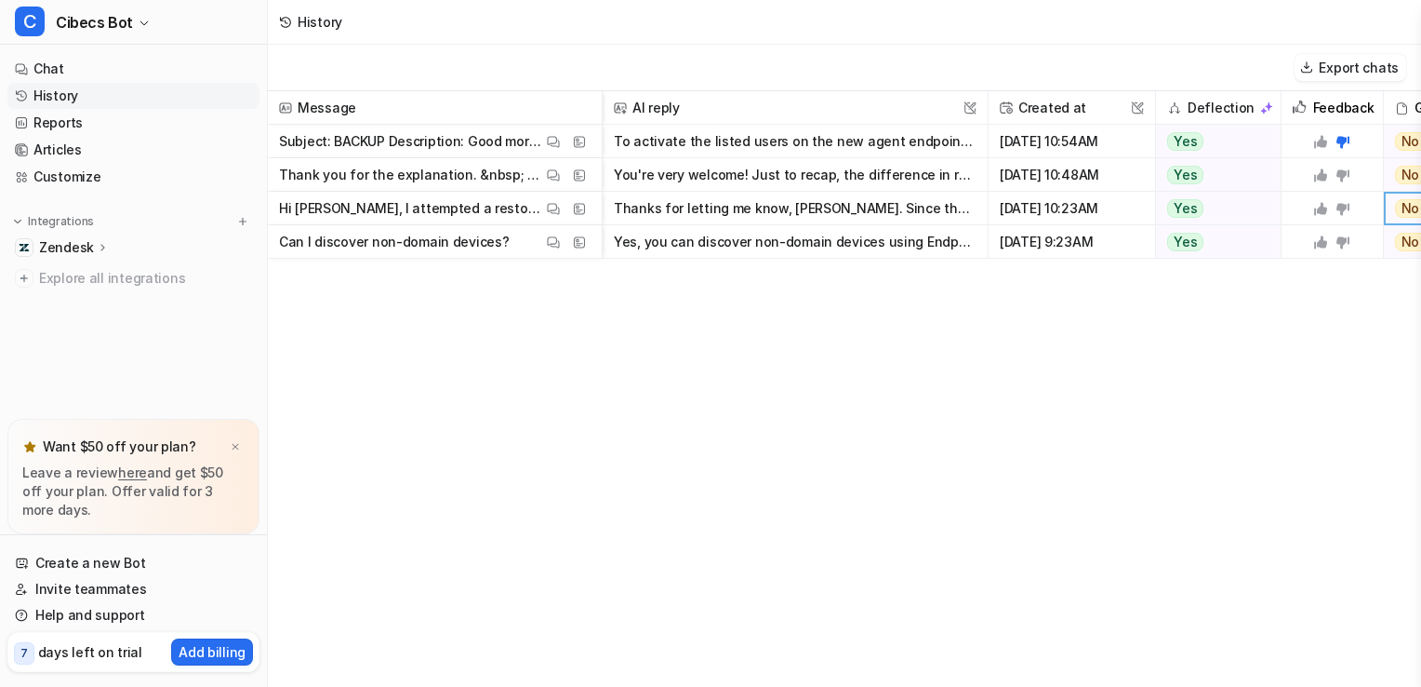
click at [89, 243] on p "Zendesk" at bounding box center [66, 247] width 55 height 19
click at [104, 276] on p "Overview" at bounding box center [83, 274] width 60 height 19
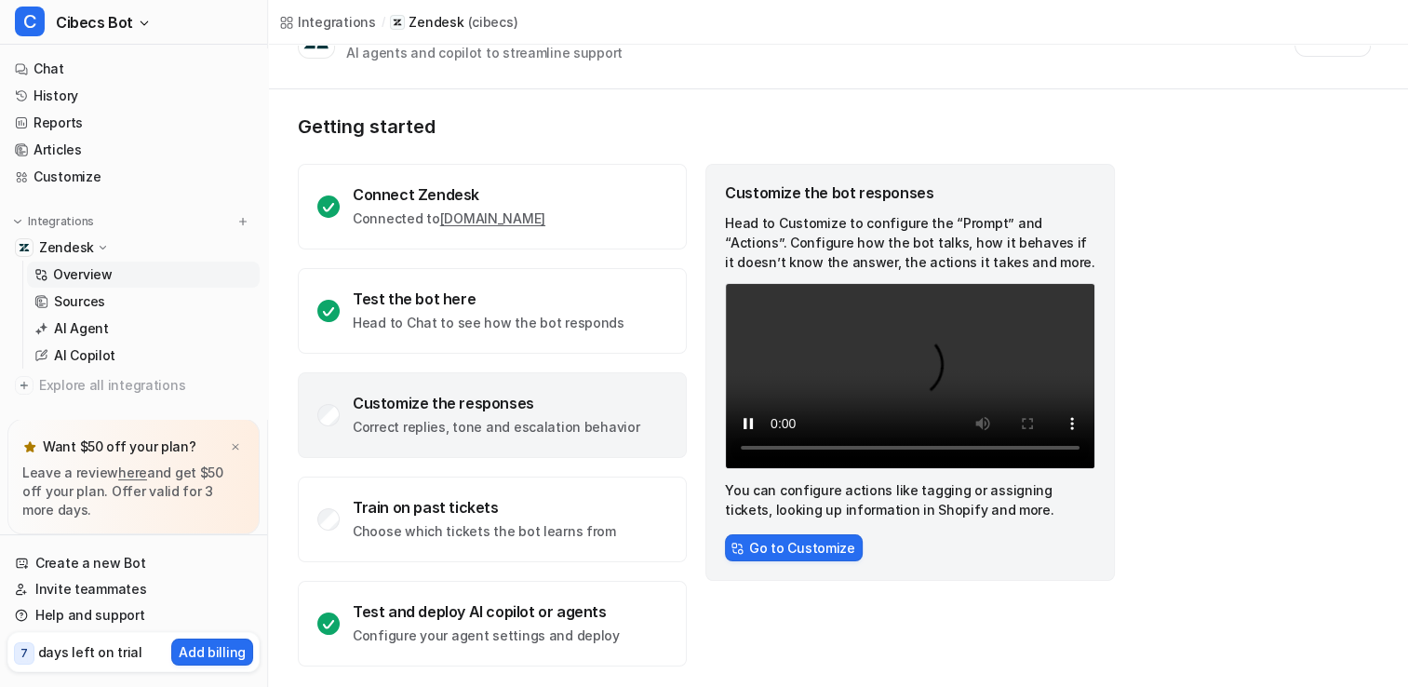
scroll to position [58, 0]
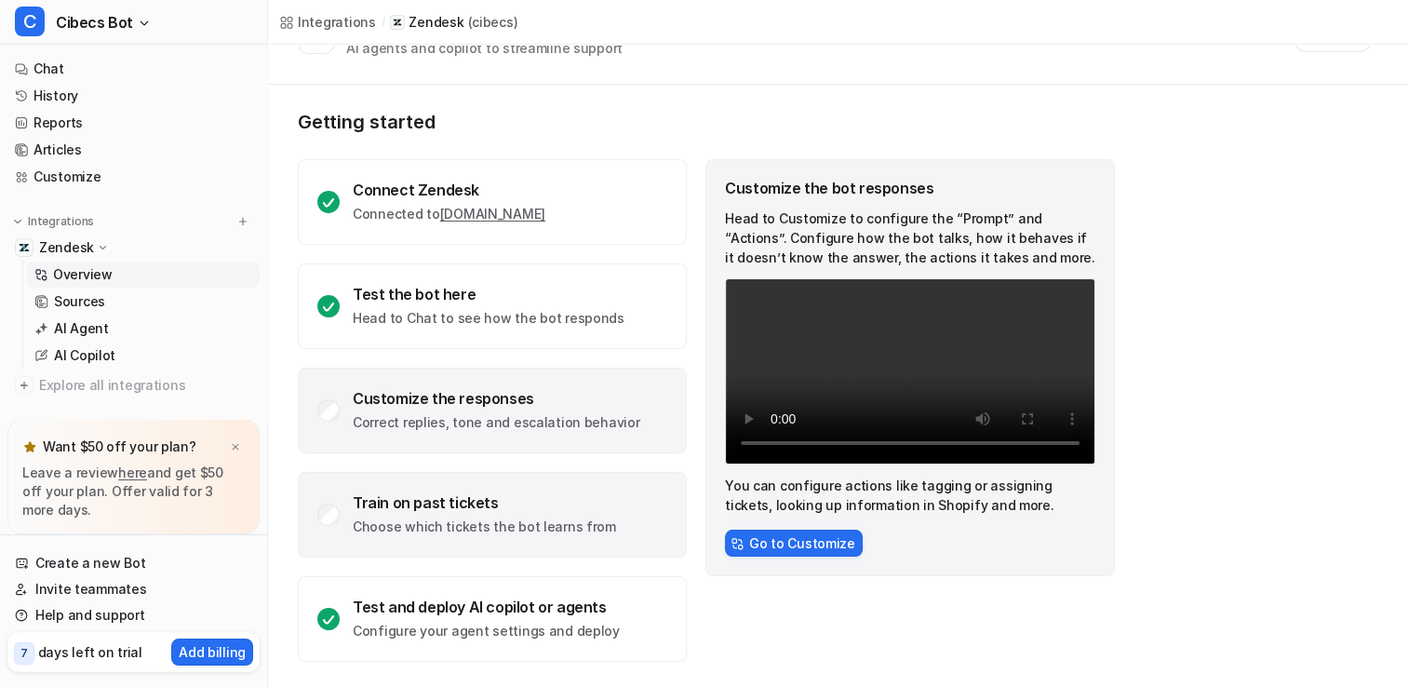
click at [584, 531] on p "Choose which tickets the bot learns from" at bounding box center [484, 526] width 263 height 19
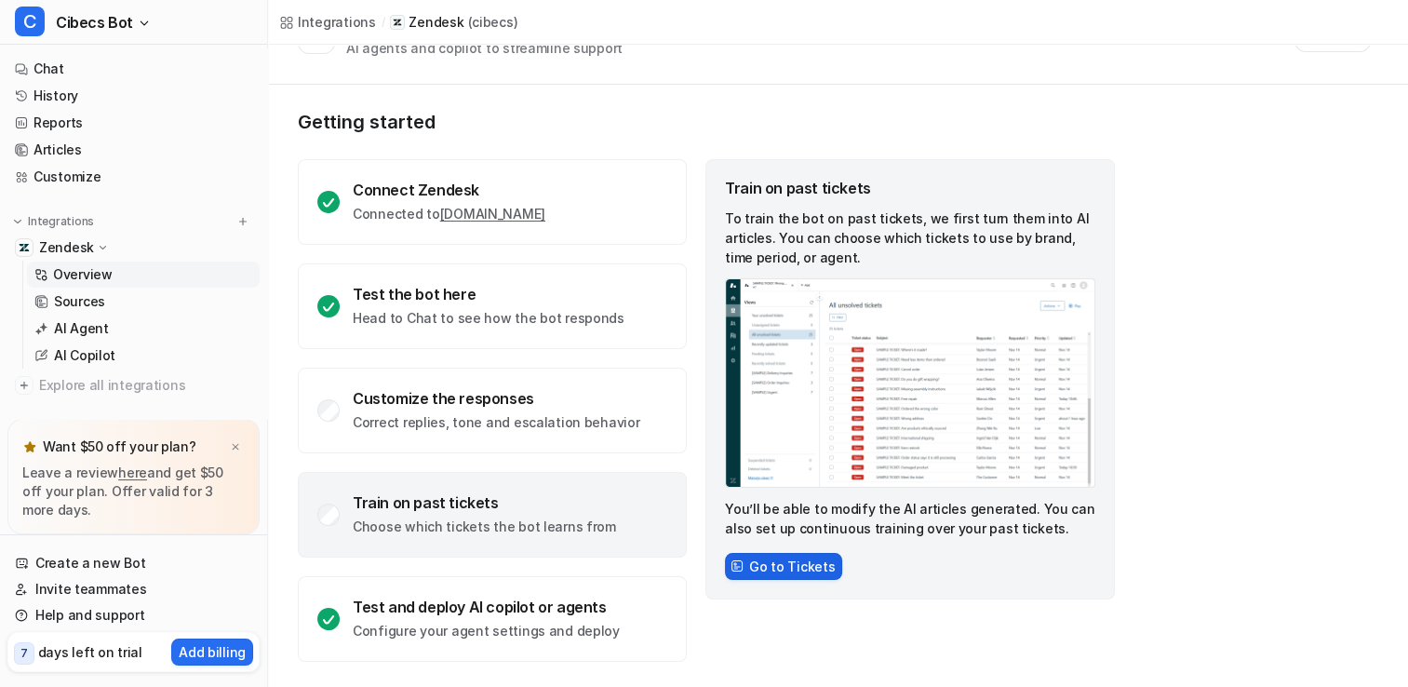
click at [784, 563] on button "Go to Tickets" at bounding box center [783, 566] width 117 height 27
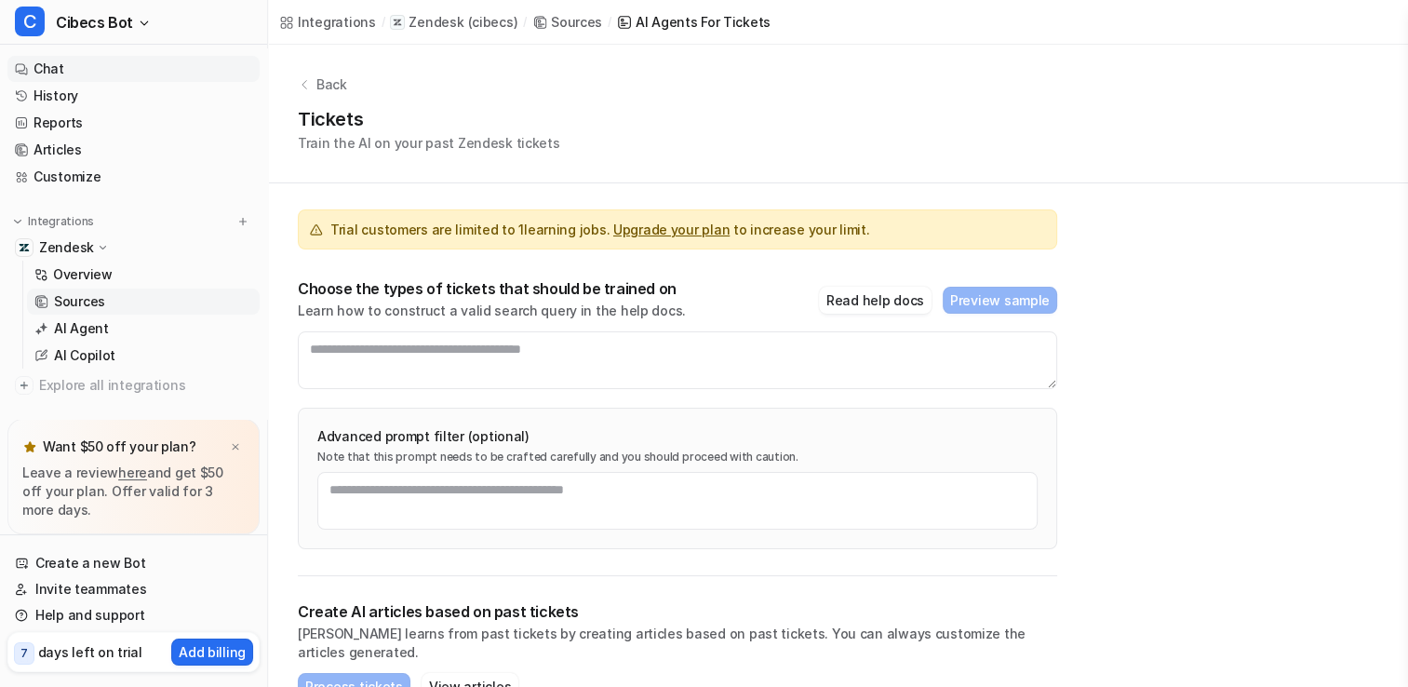
click at [52, 66] on link "Chat" at bounding box center [133, 69] width 252 height 26
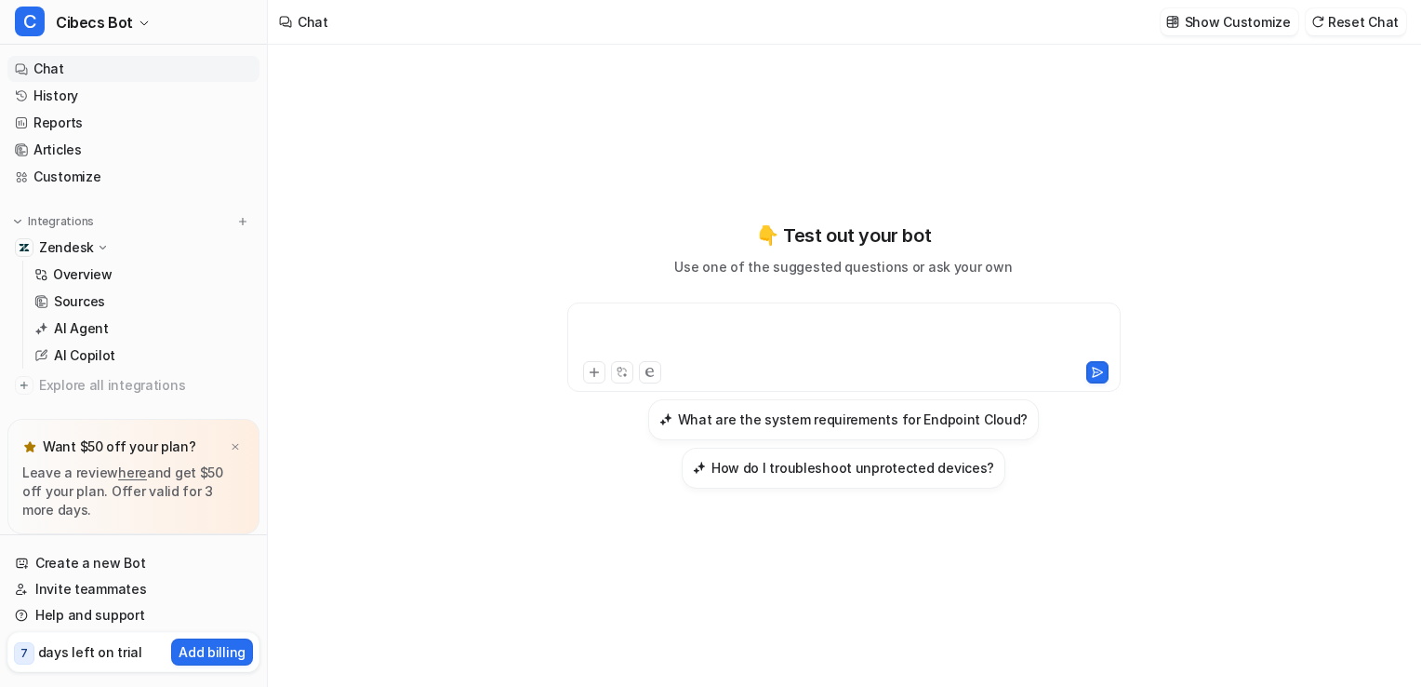
click at [658, 321] on div at bounding box center [844, 335] width 544 height 43
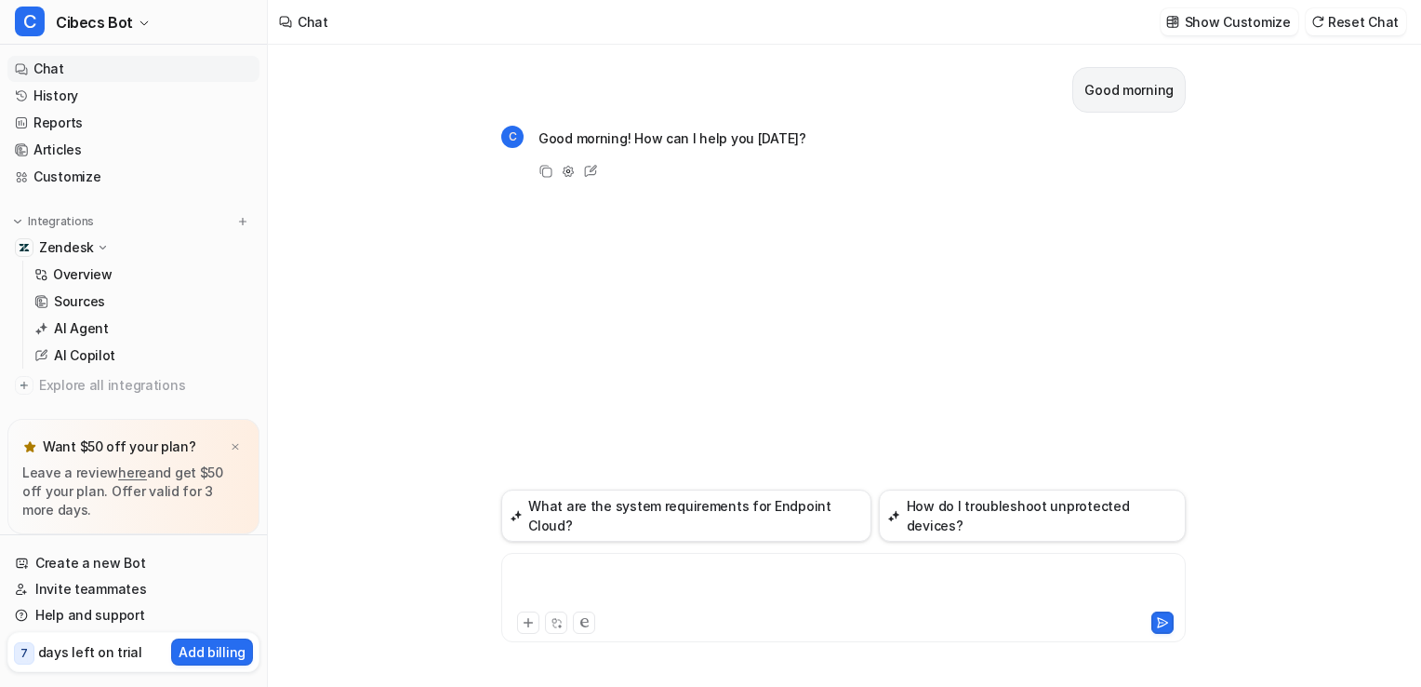
click at [542, 567] on div at bounding box center [843, 586] width 675 height 43
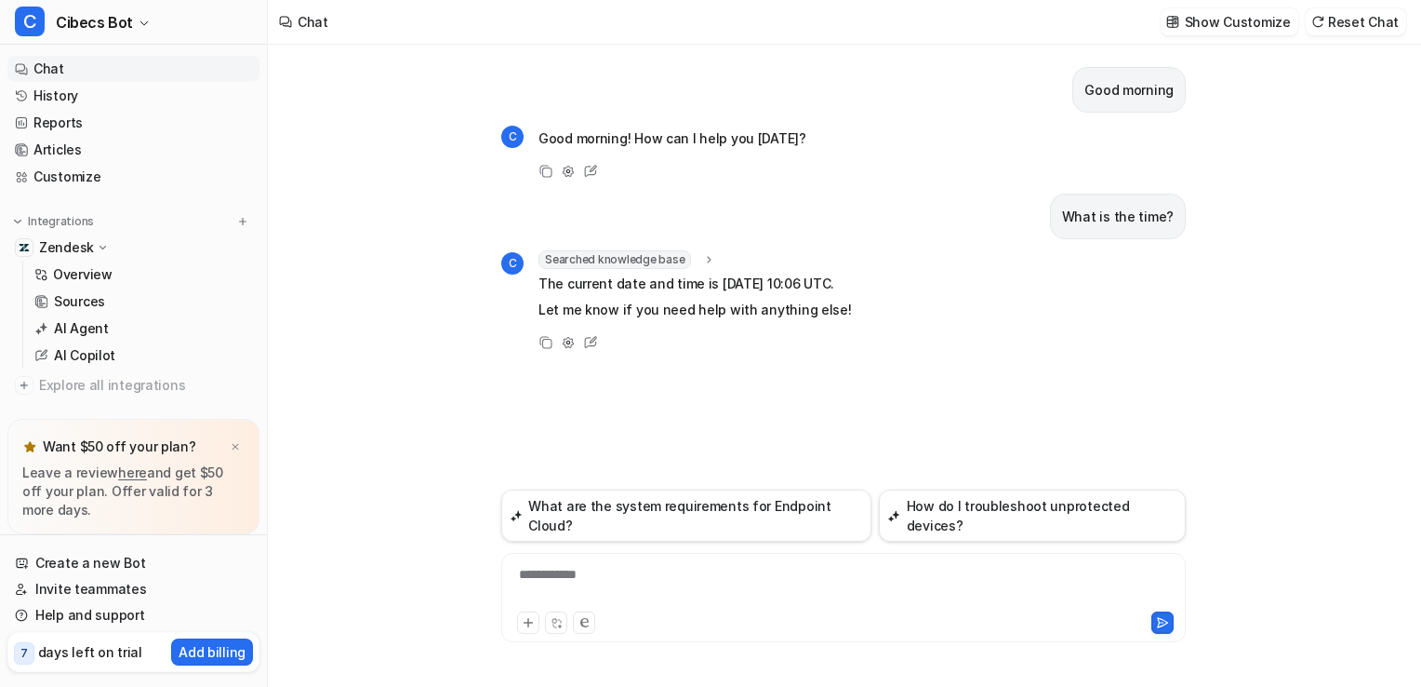
click at [548, 572] on div "**********" at bounding box center [843, 586] width 675 height 43
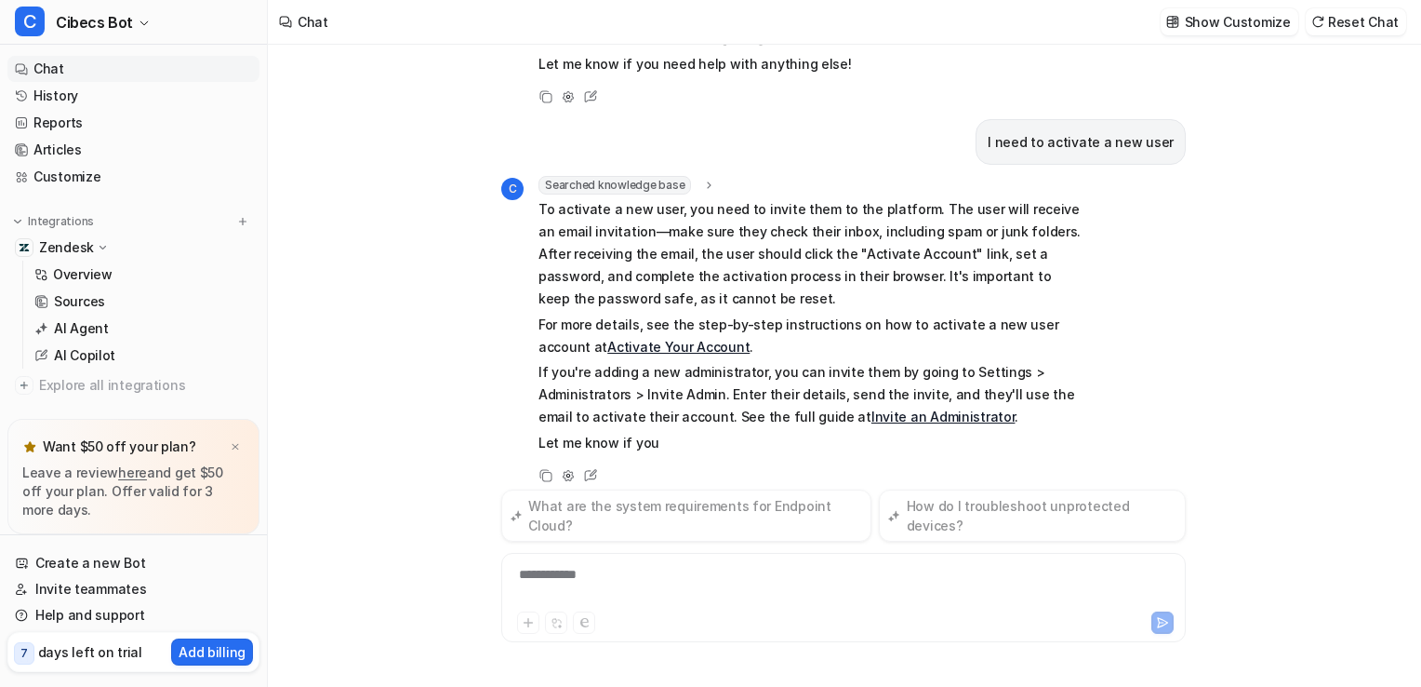
scroll to position [249, 0]
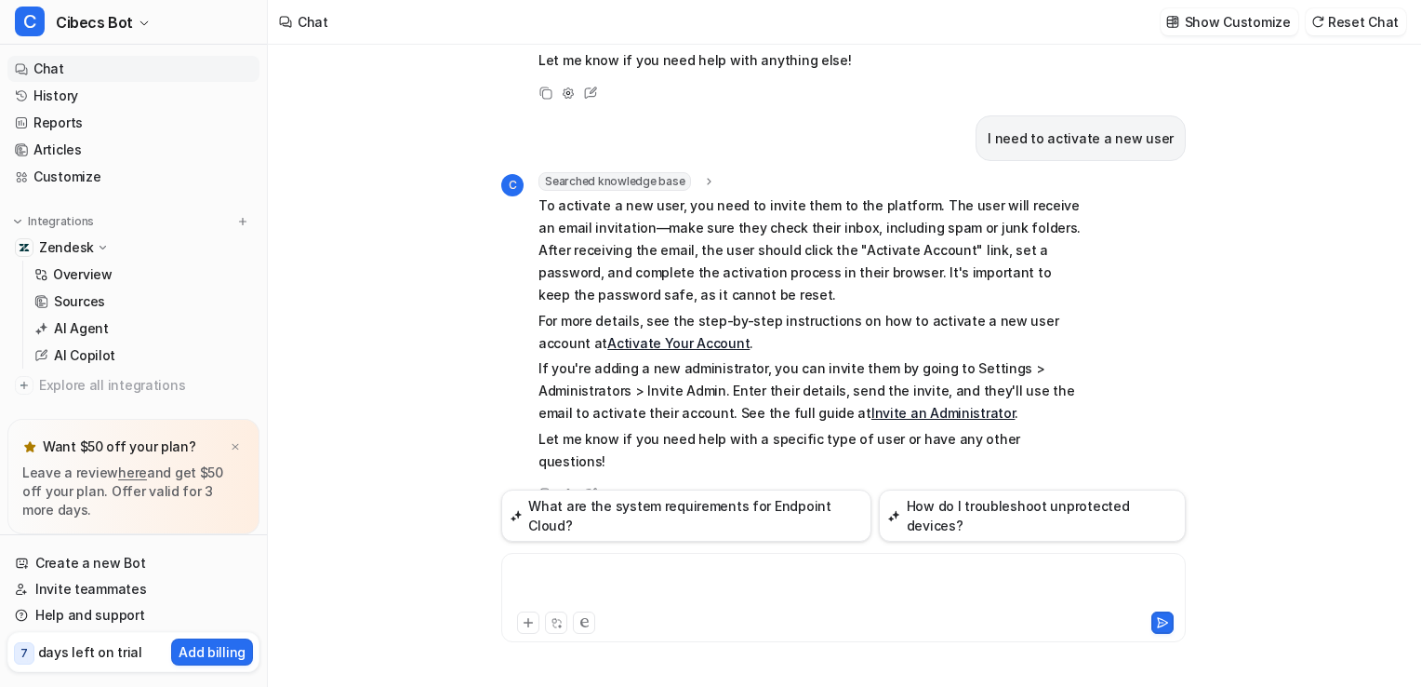
click at [557, 580] on div at bounding box center [843, 586] width 675 height 43
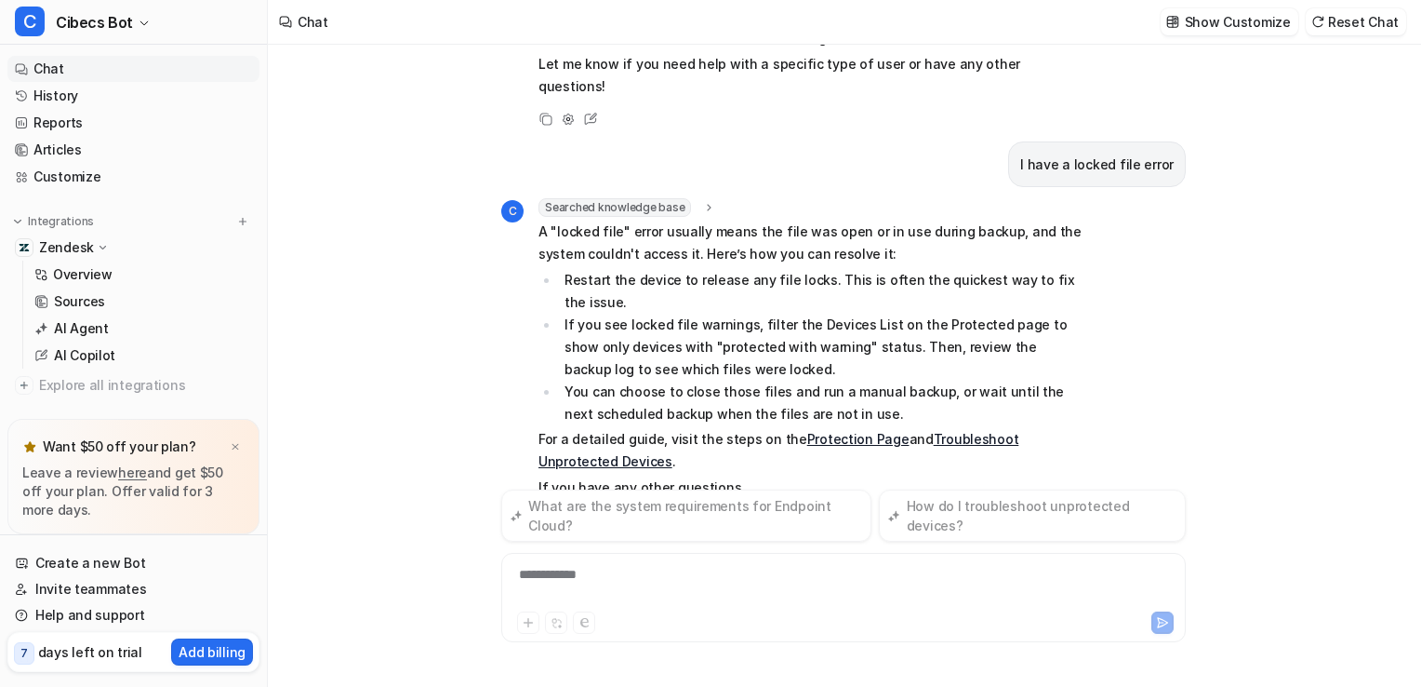
scroll to position [650, 0]
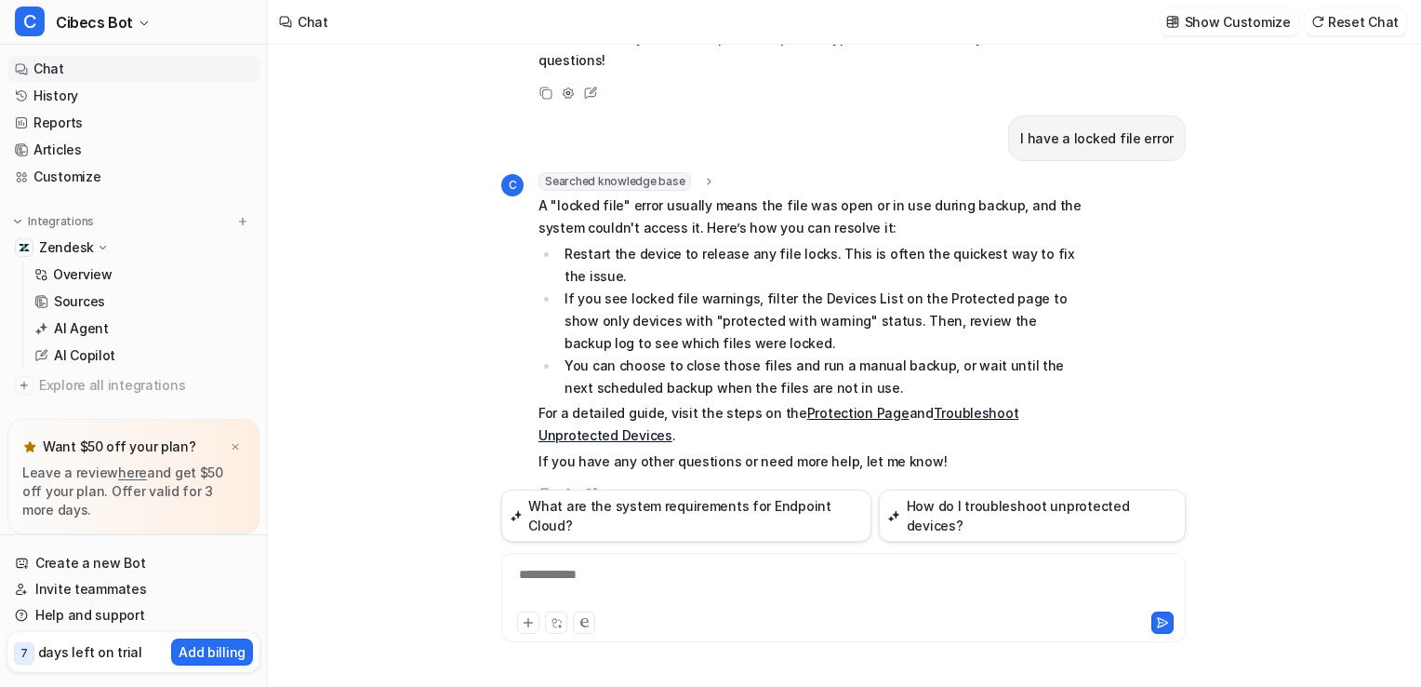
click at [594, 580] on div "**********" at bounding box center [843, 586] width 675 height 43
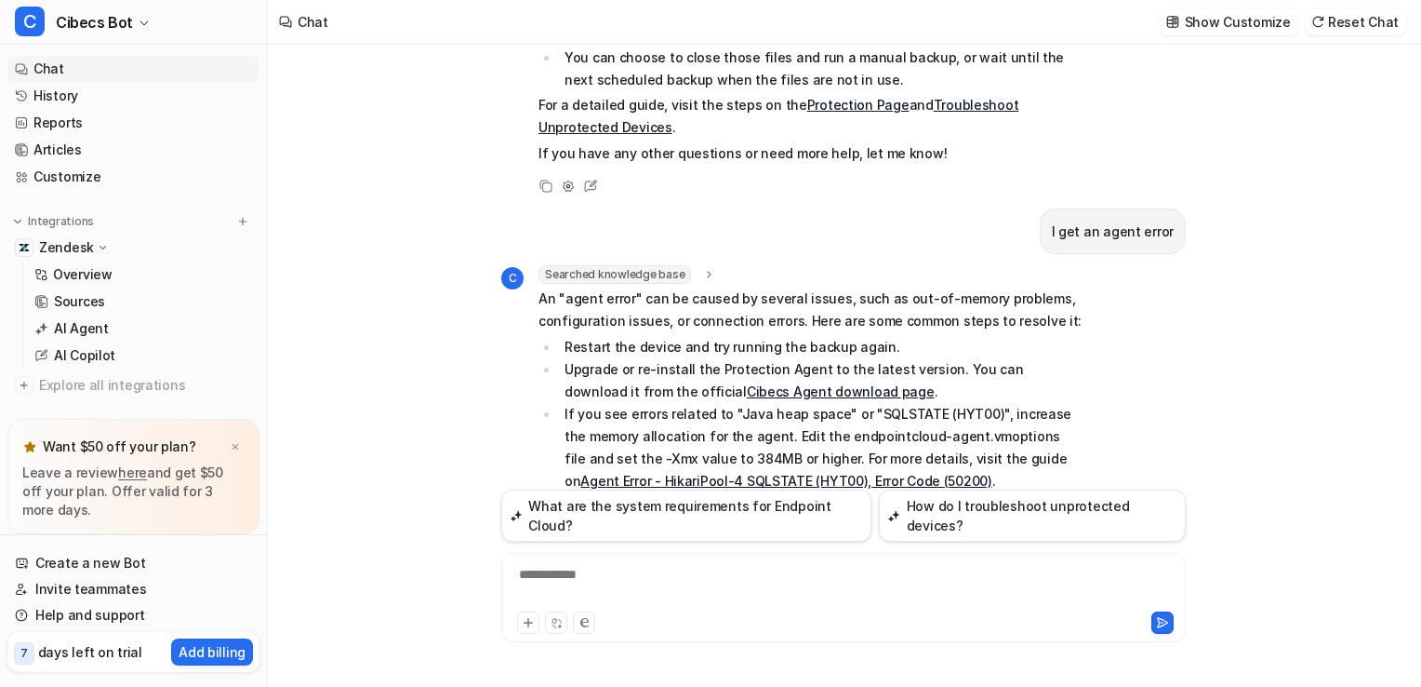
scroll to position [954, 0]
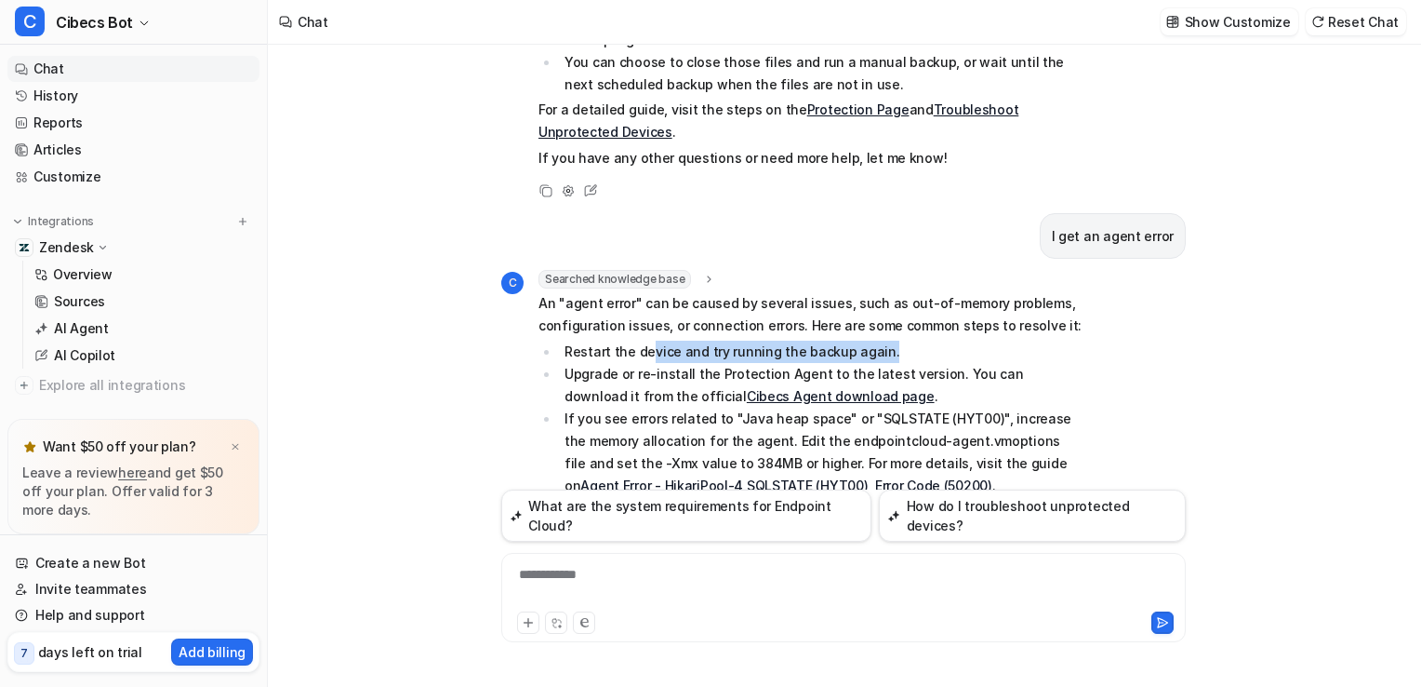
drag, startPoint x: 664, startPoint y: 325, endPoint x: 880, endPoint y: 321, distance: 215.9
click at [880, 340] on li "Restart the device and try running the backup again." at bounding box center [821, 351] width 524 height 22
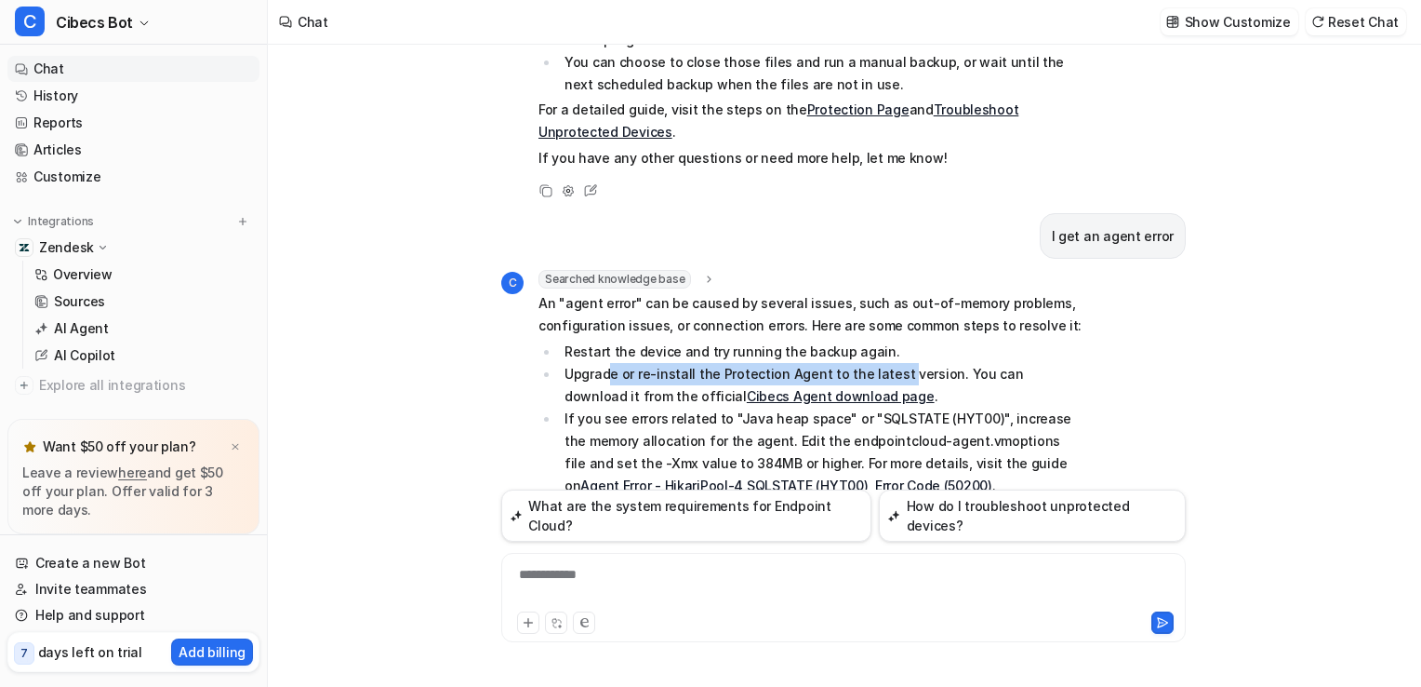
drag, startPoint x: 607, startPoint y: 344, endPoint x: 891, endPoint y: 357, distance: 285.0
click at [891, 363] on li "Upgrade or re-install the Protection Agent to the latest version. You can downl…" at bounding box center [821, 385] width 524 height 45
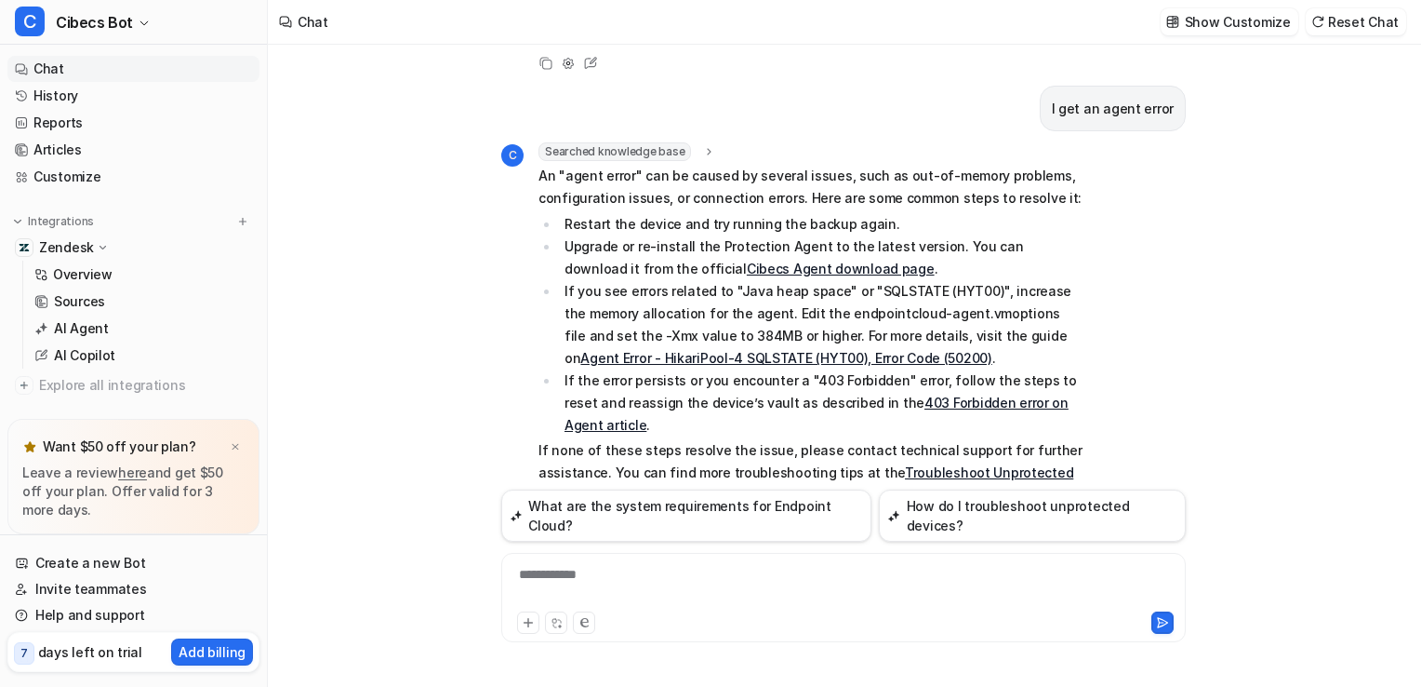
scroll to position [1140, 0]
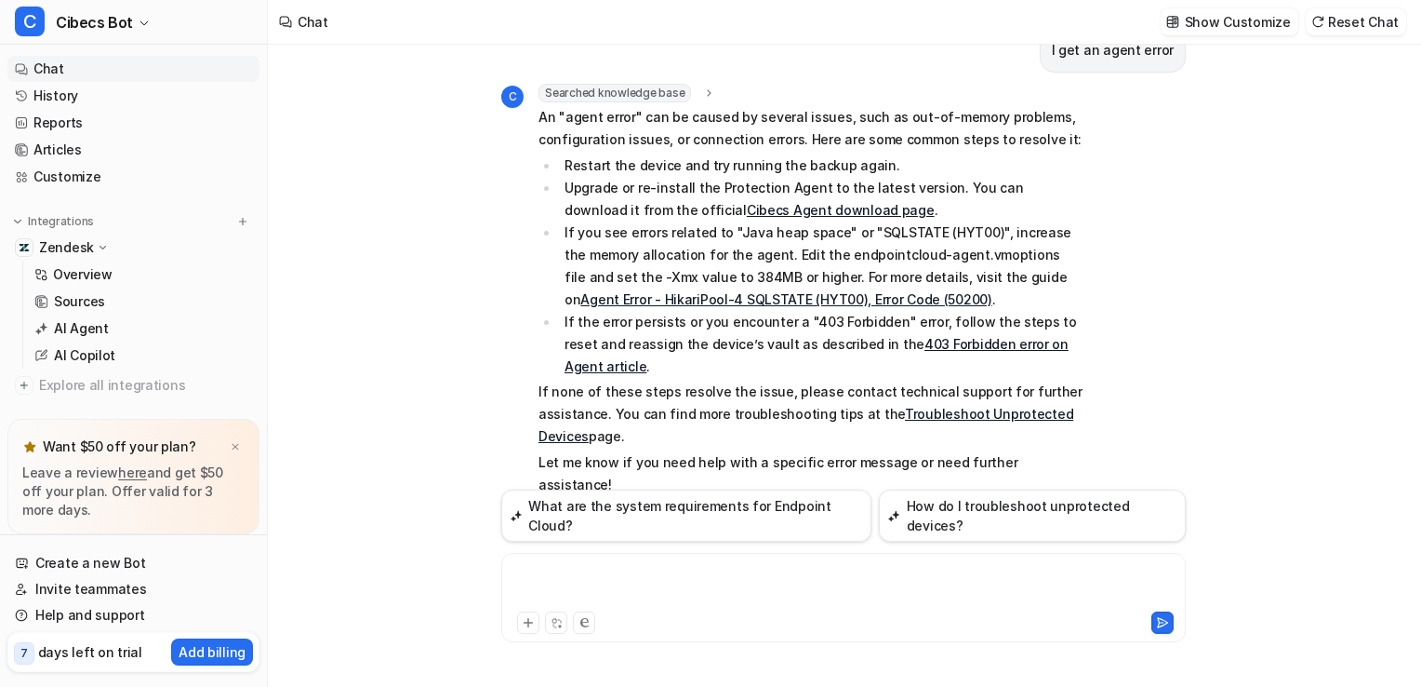
click at [574, 580] on div at bounding box center [843, 586] width 675 height 43
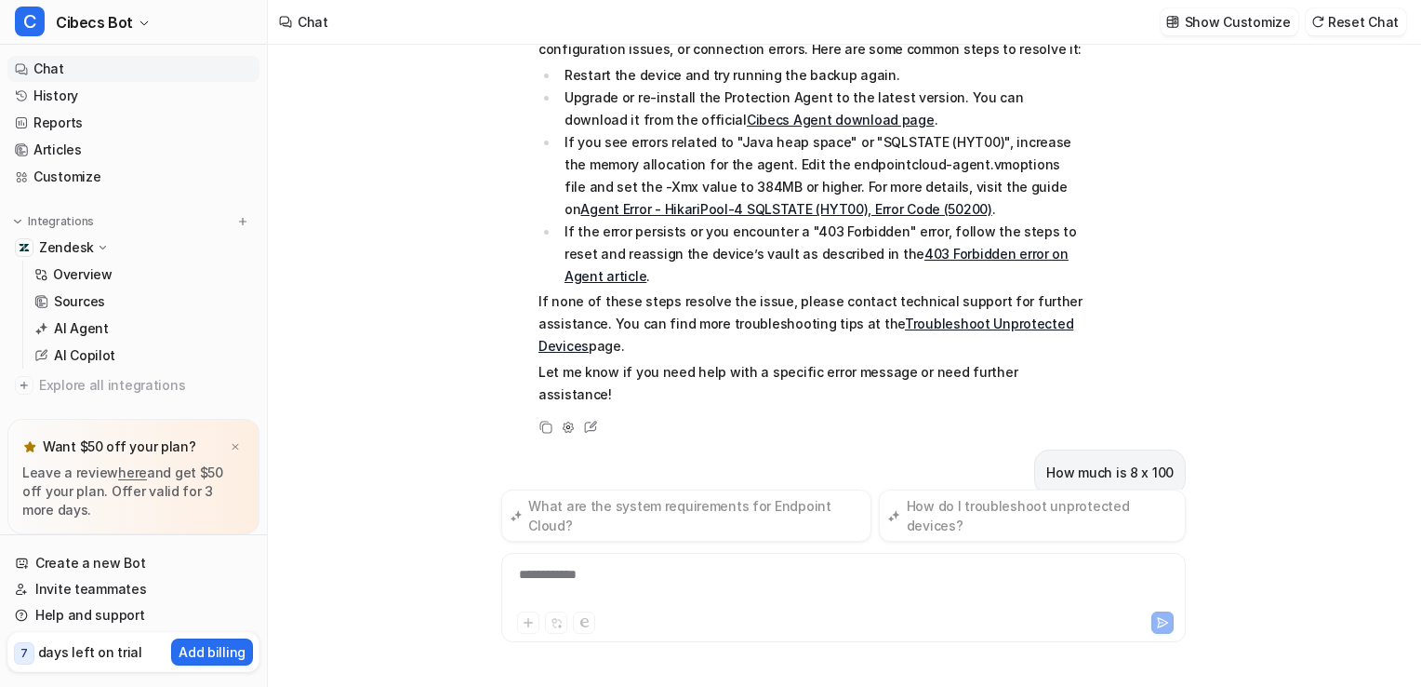
scroll to position [1291, 0]
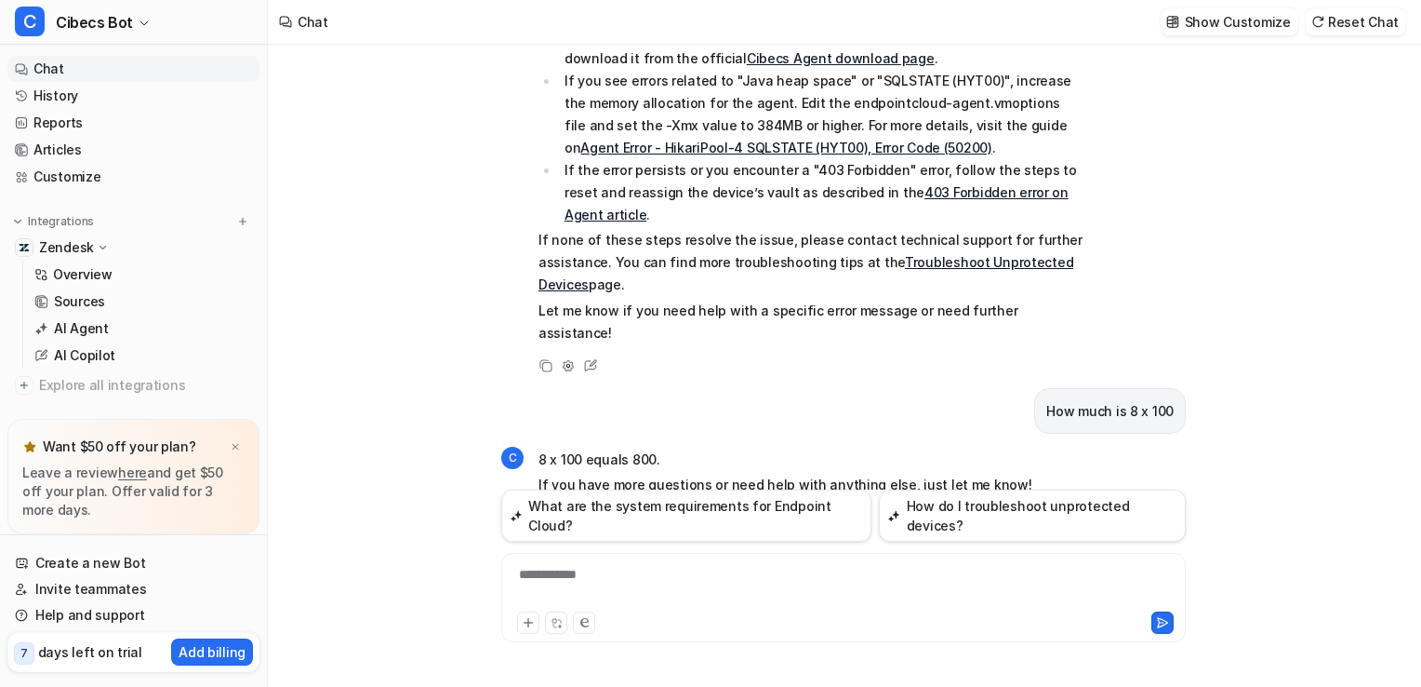
click at [564, 579] on div "**********" at bounding box center [843, 586] width 675 height 43
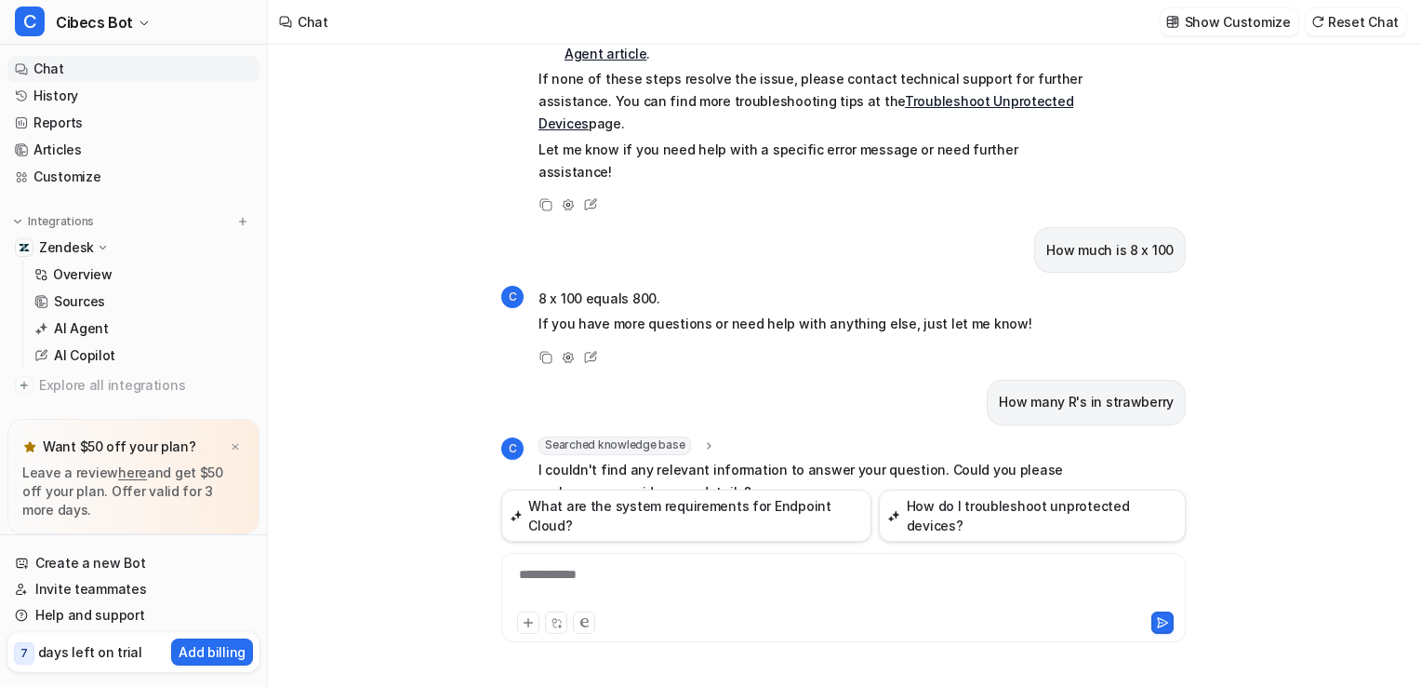
scroll to position [1459, 0]
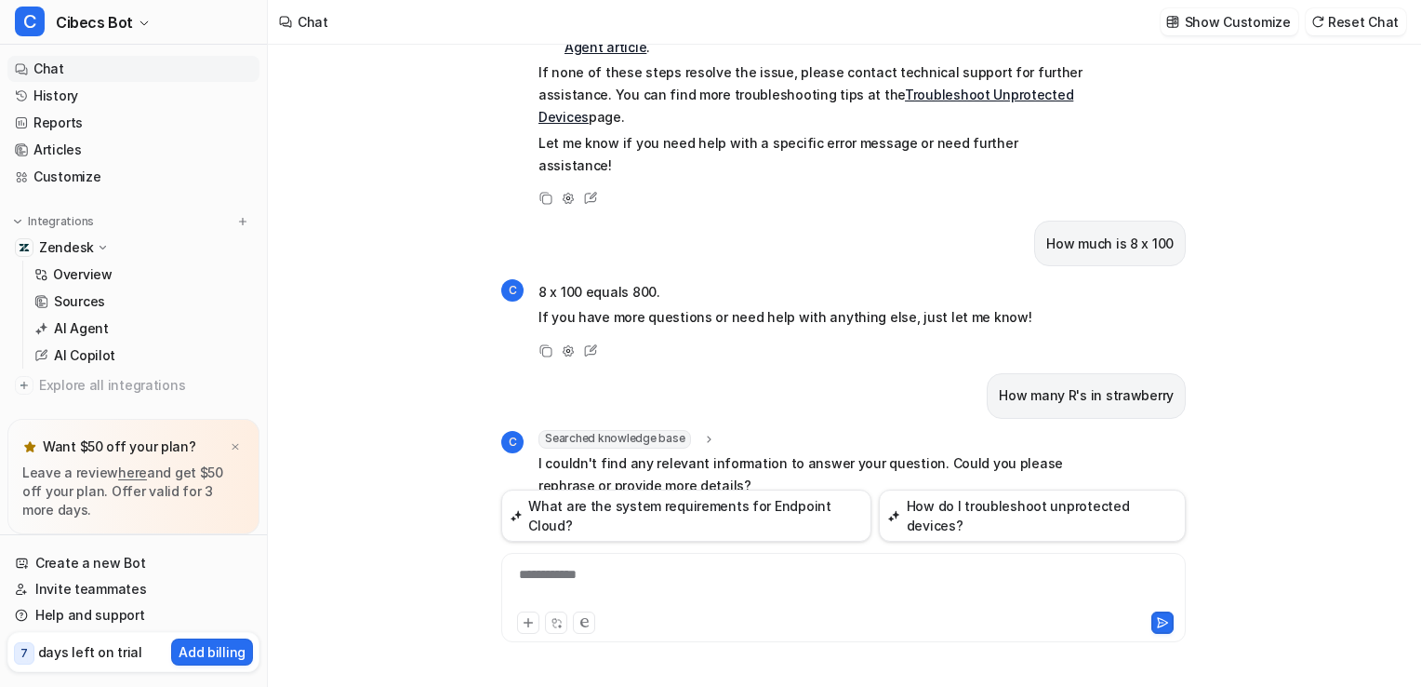
click at [607, 588] on div "**********" at bounding box center [843, 586] width 675 height 43
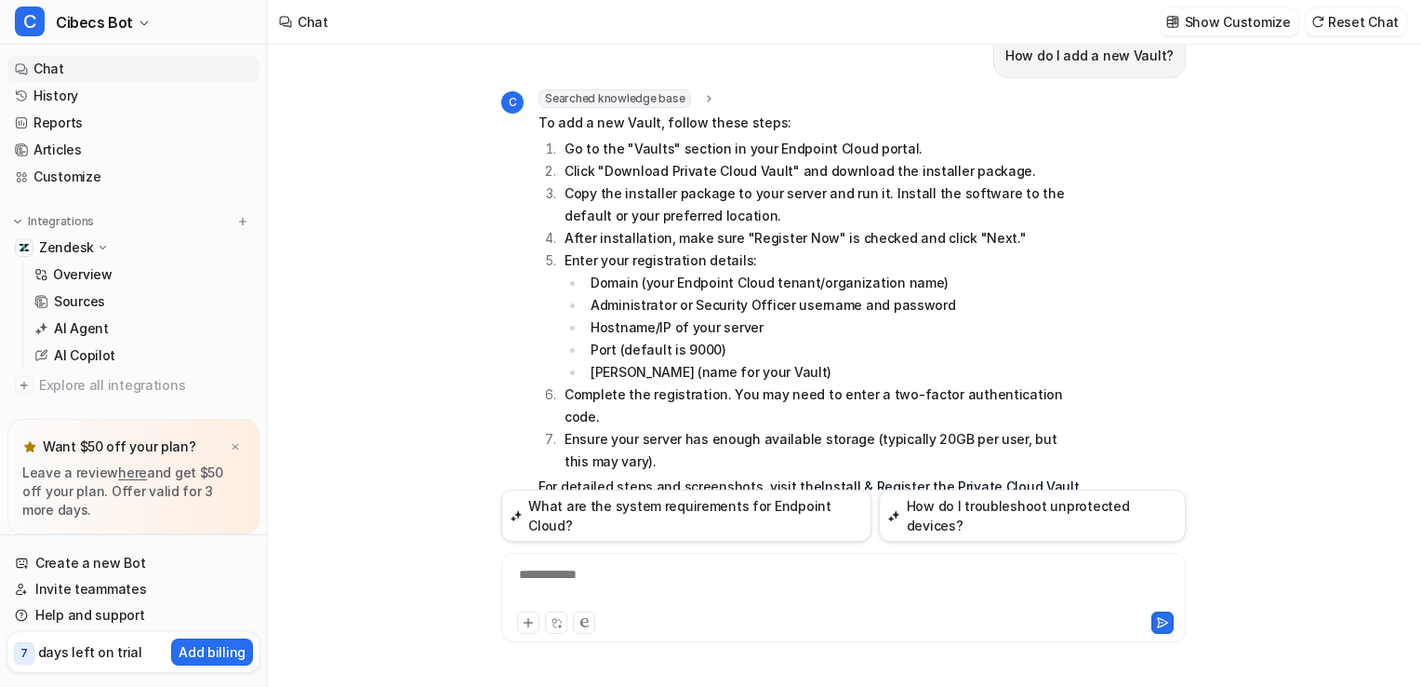
scroll to position [1971, 0]
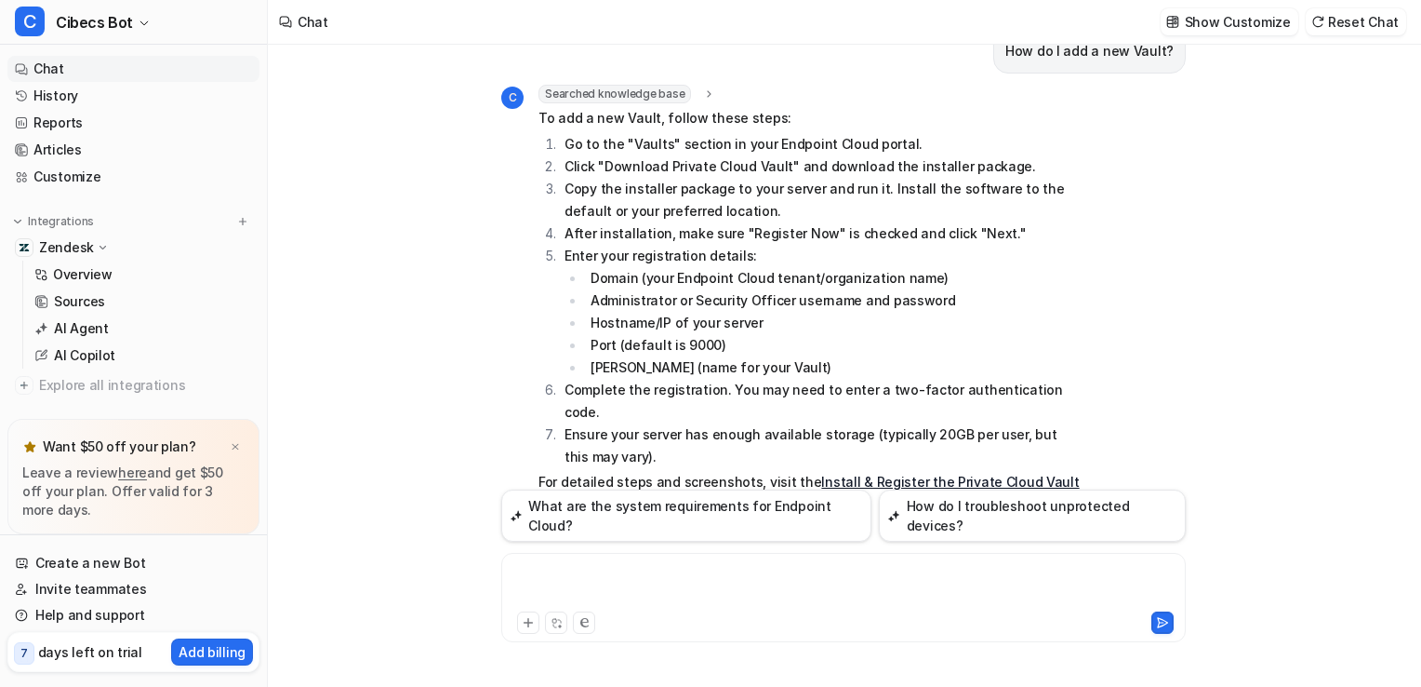
click at [588, 584] on div at bounding box center [843, 586] width 675 height 43
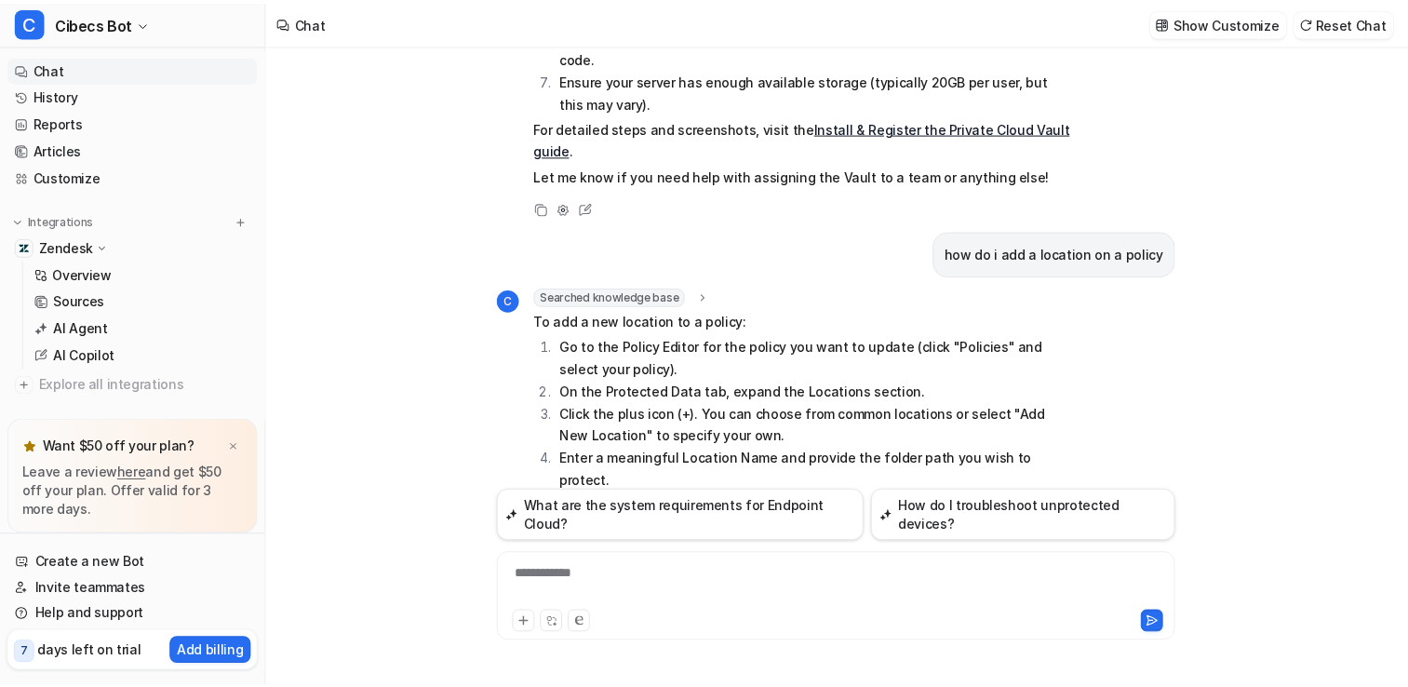
scroll to position [2349, 0]
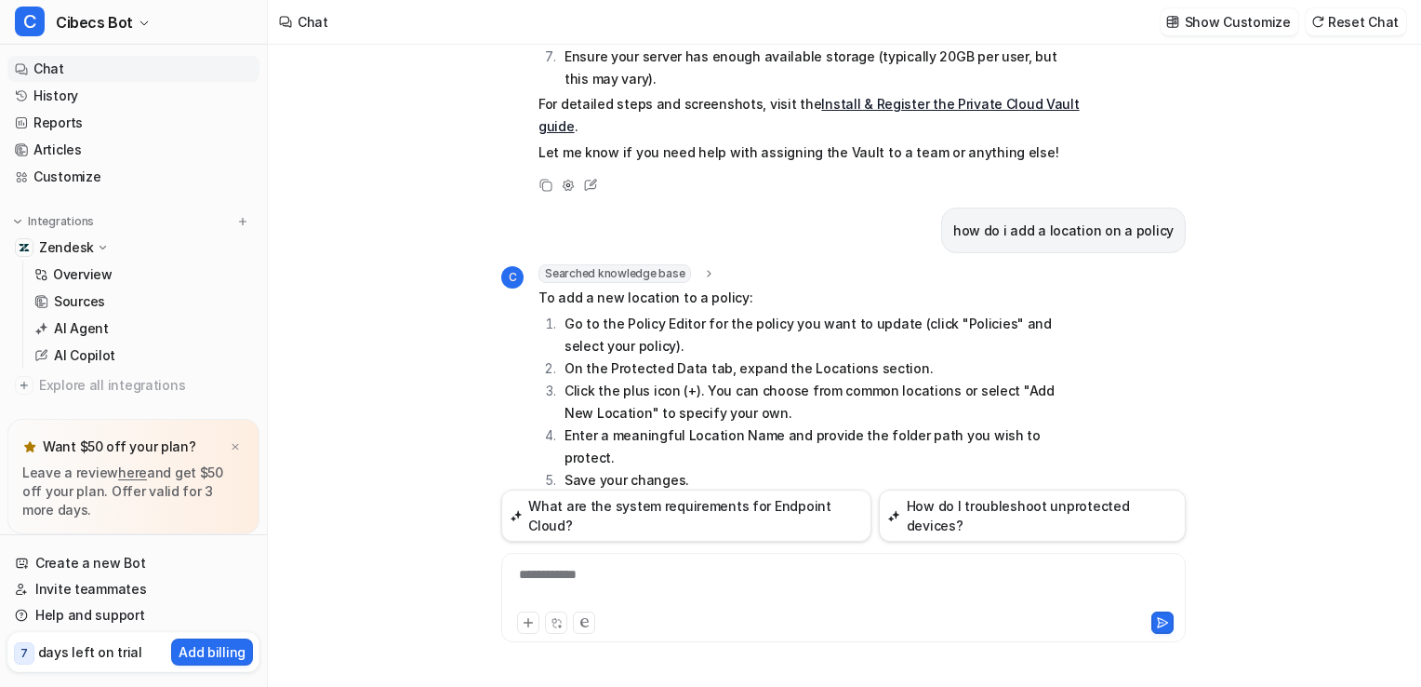
click at [402, 377] on div "Good morning C Good morning! How can I help you [DATE]? Copy Adjust Tone Edit W…" at bounding box center [844, 366] width 1152 height 642
click at [67, 300] on p "Sources" at bounding box center [79, 301] width 51 height 19
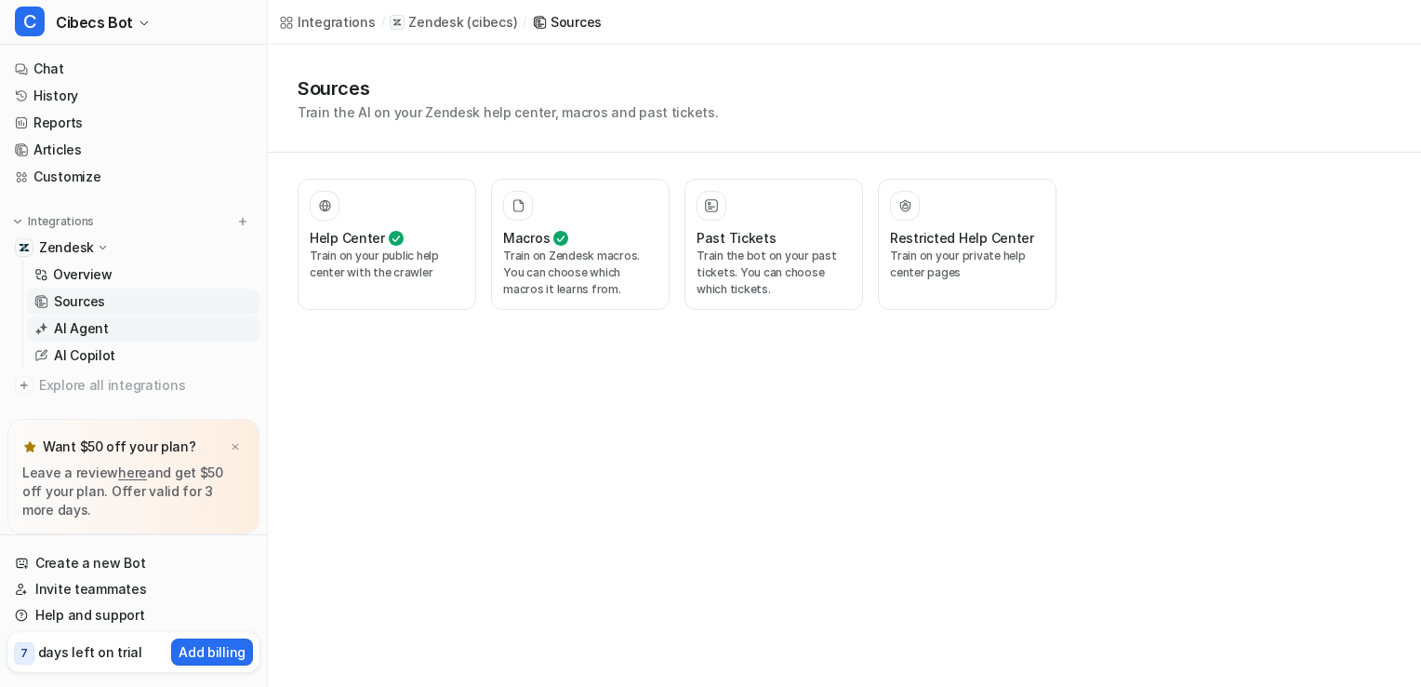
click at [74, 335] on p "AI Agent" at bounding box center [81, 328] width 55 height 19
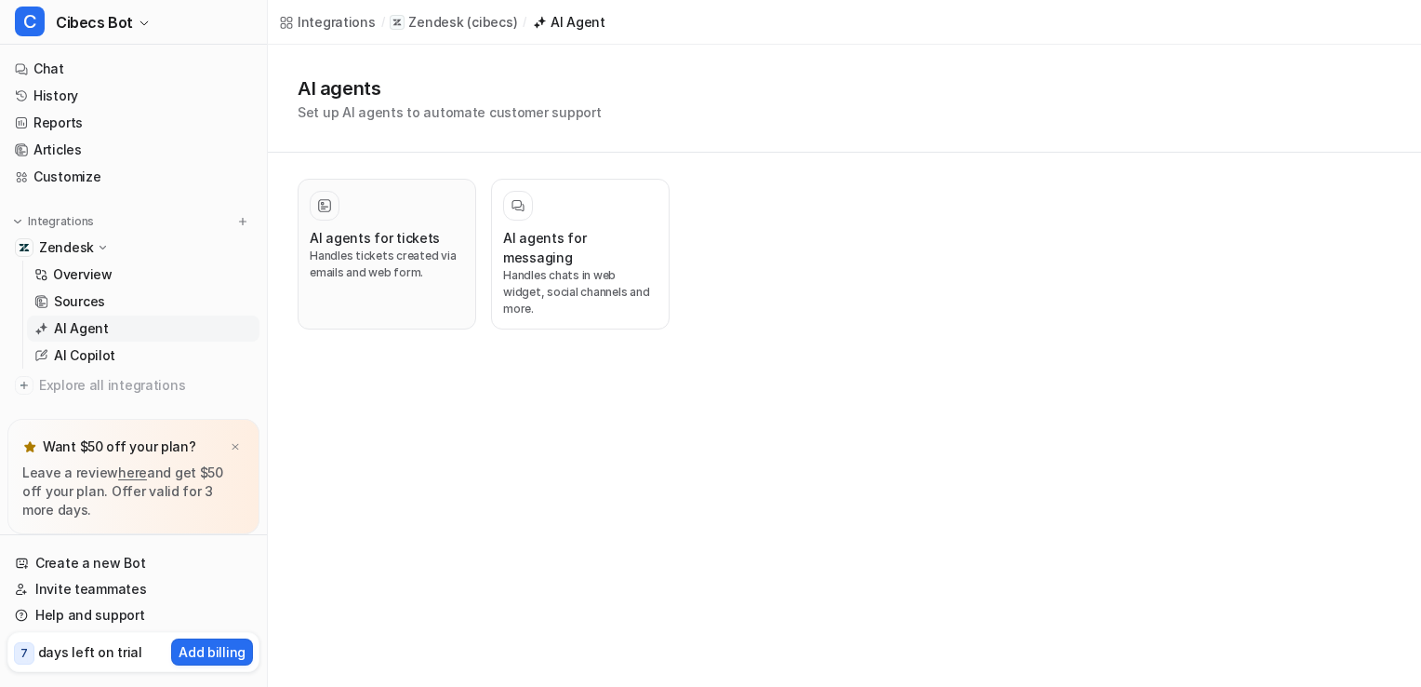
click at [406, 238] on h3 "AI agents for tickets" at bounding box center [375, 238] width 130 height 20
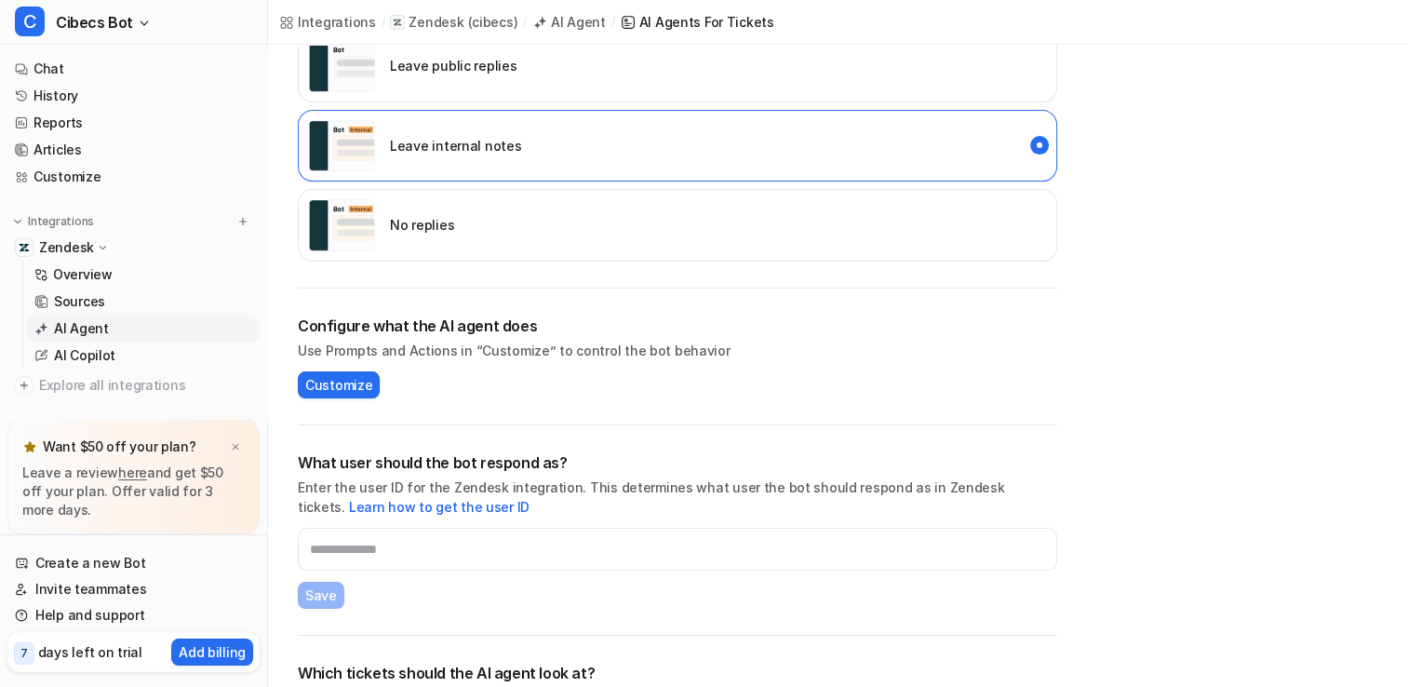
scroll to position [465, 0]
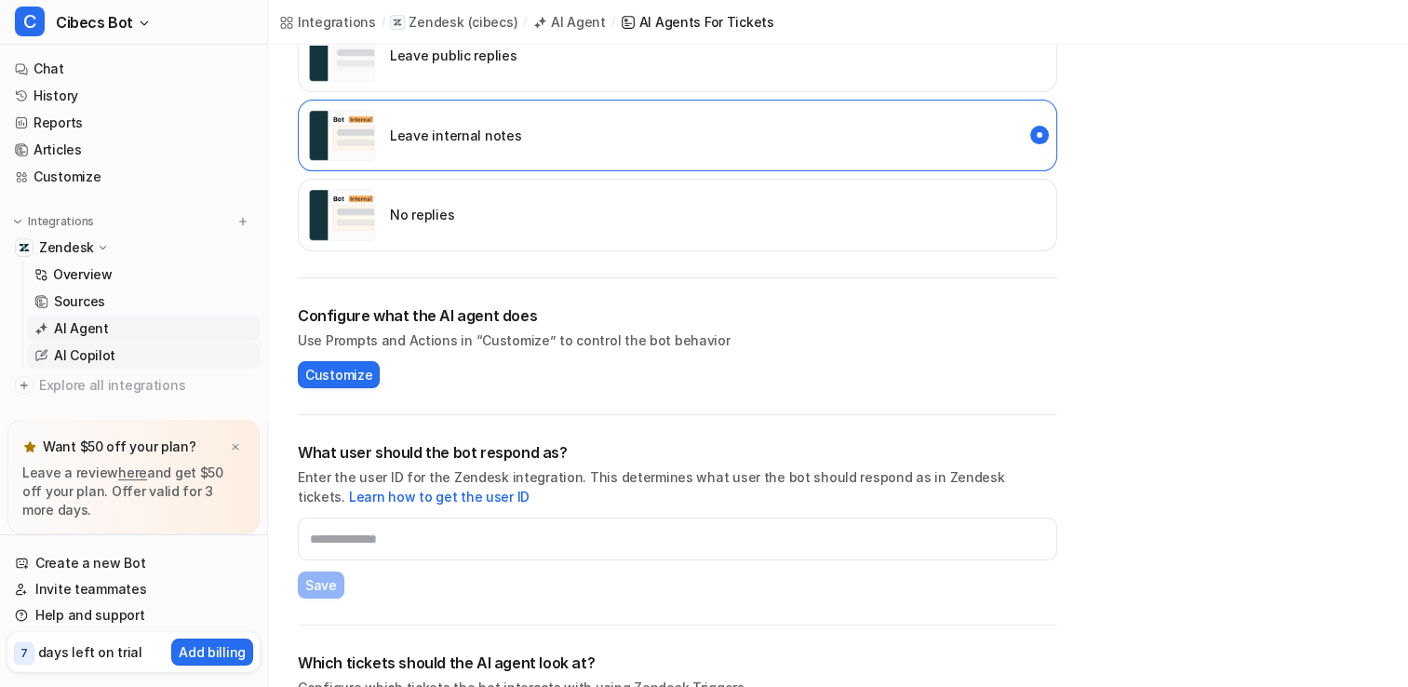
click at [78, 354] on p "AI Copilot" at bounding box center [84, 355] width 61 height 19
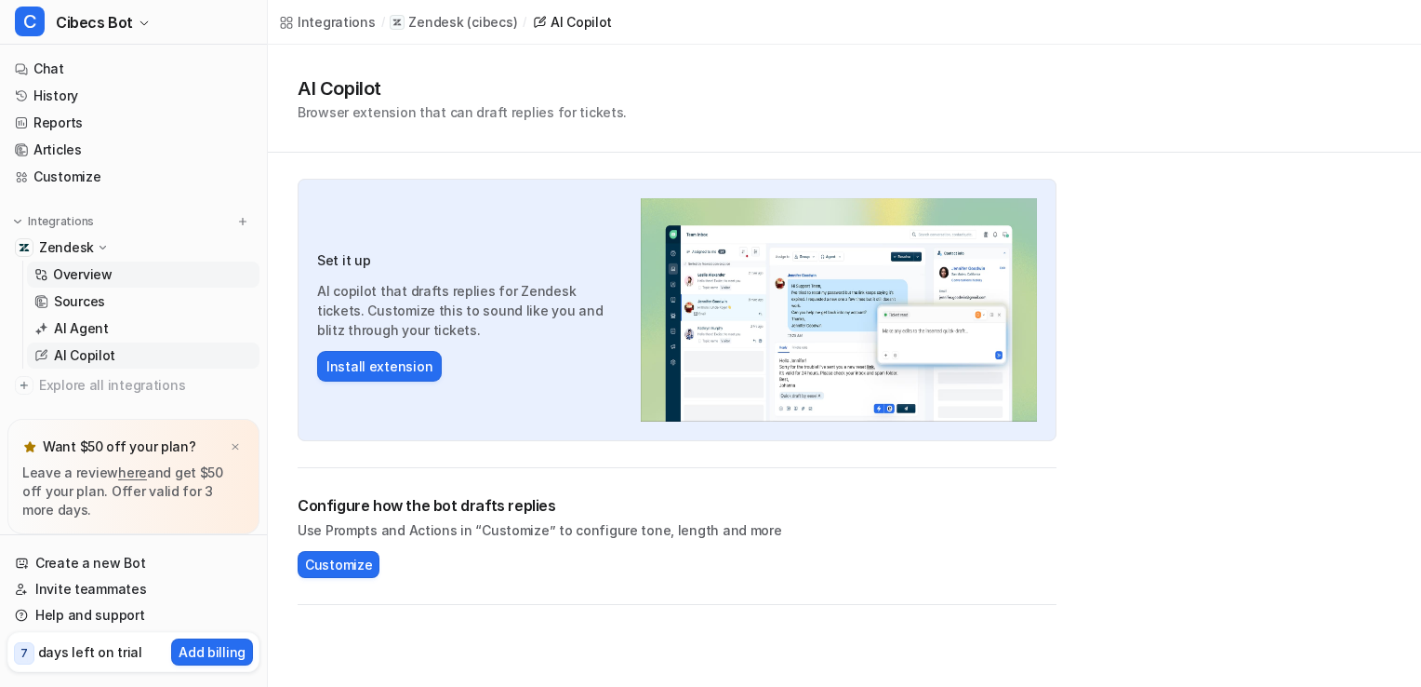
click at [68, 277] on p "Overview" at bounding box center [83, 274] width 60 height 19
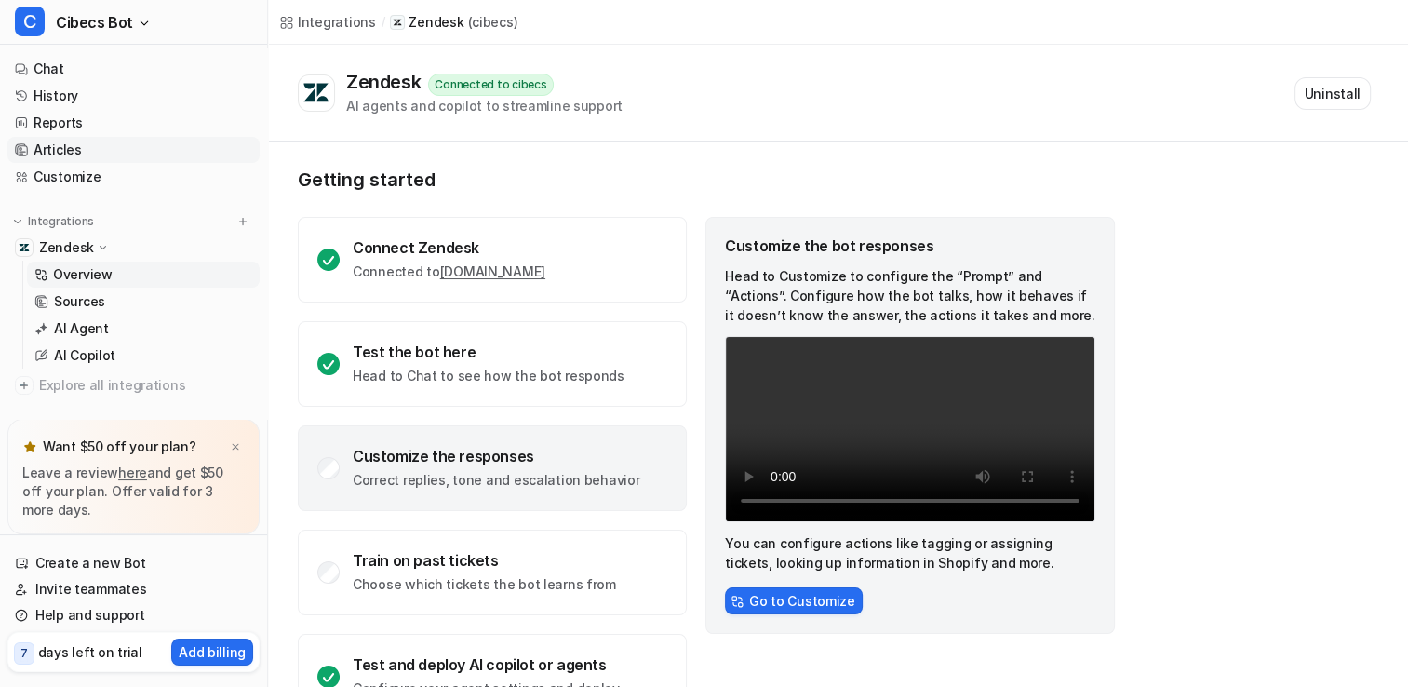
click at [54, 152] on link "Articles" at bounding box center [133, 150] width 252 height 26
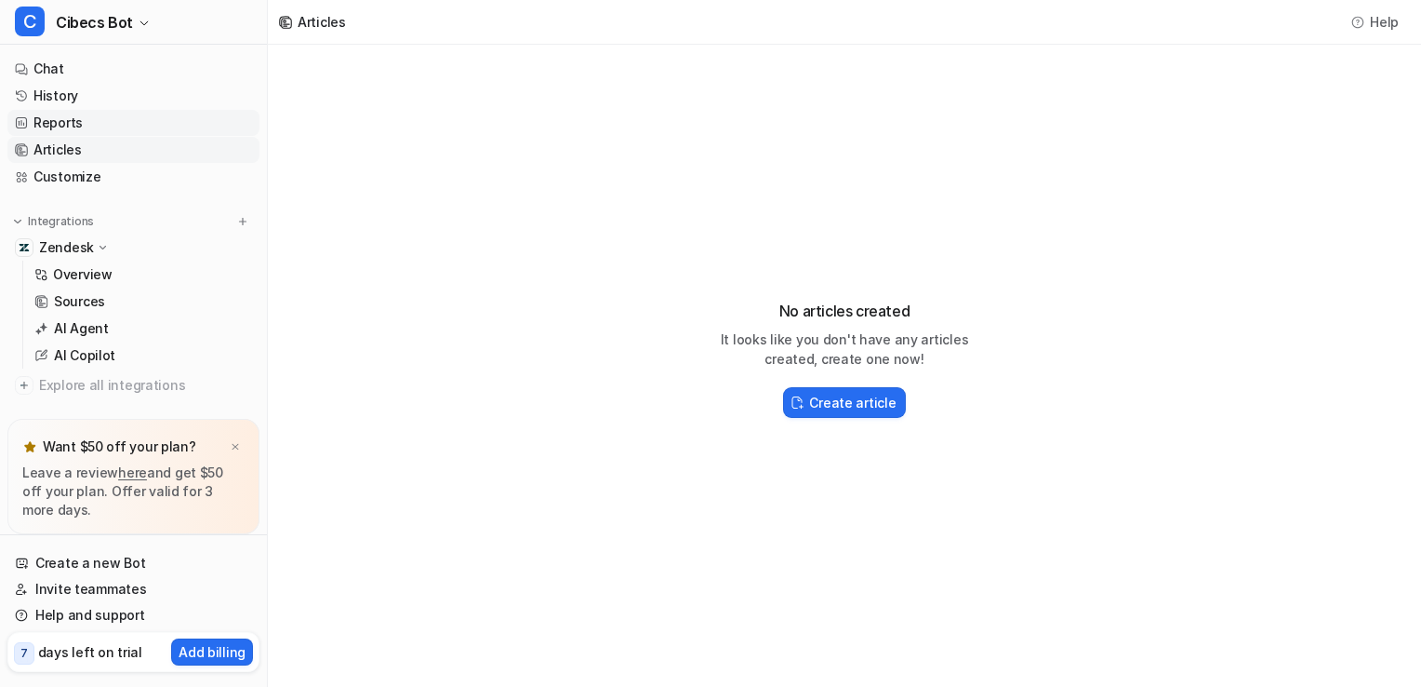
click at [54, 121] on link "Reports" at bounding box center [133, 123] width 252 height 26
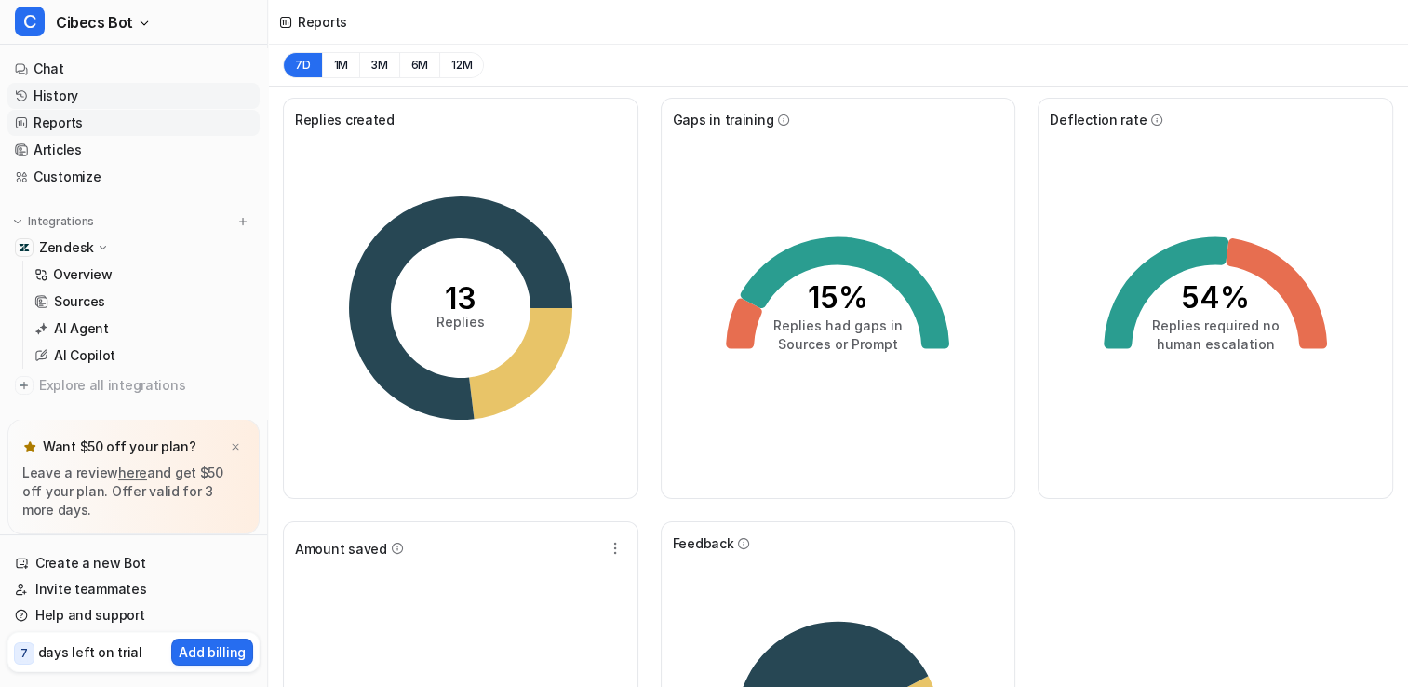
click at [50, 95] on link "History" at bounding box center [133, 96] width 252 height 26
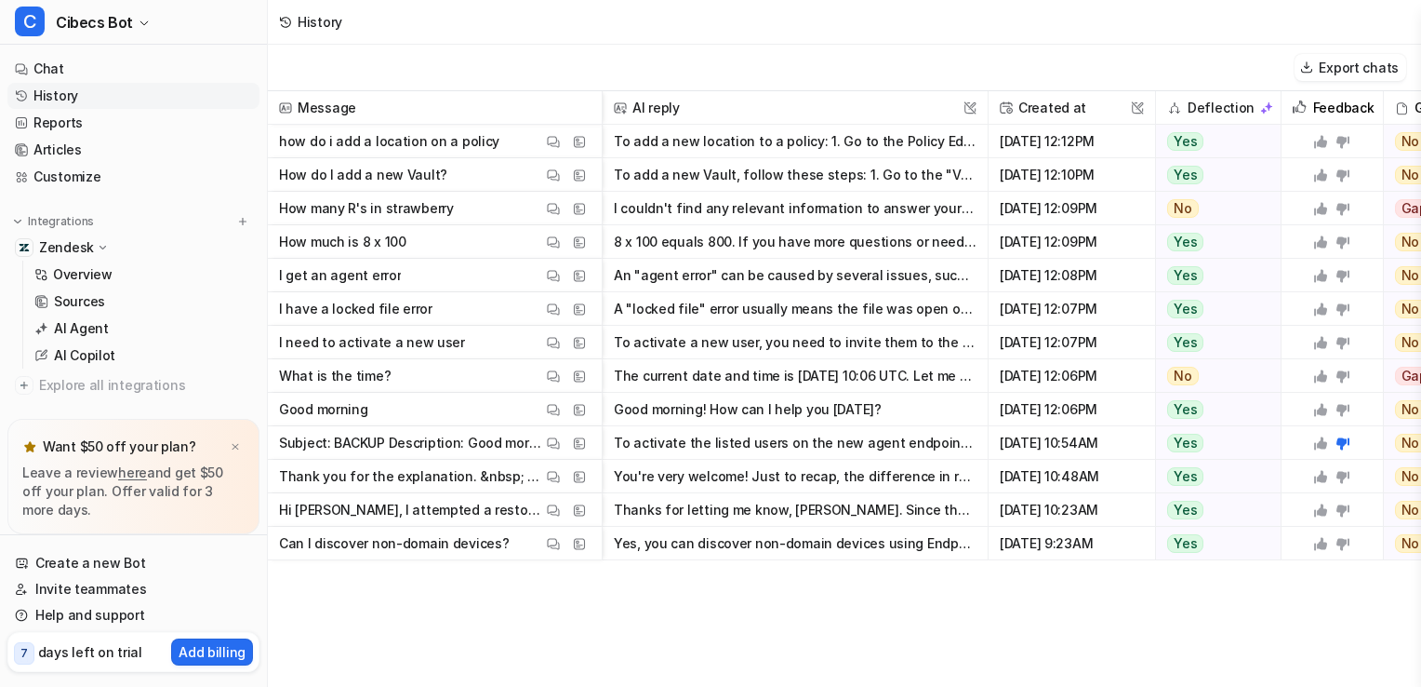
click at [48, 104] on link "History" at bounding box center [133, 96] width 252 height 26
click at [58, 71] on link "Chat" at bounding box center [133, 69] width 252 height 26
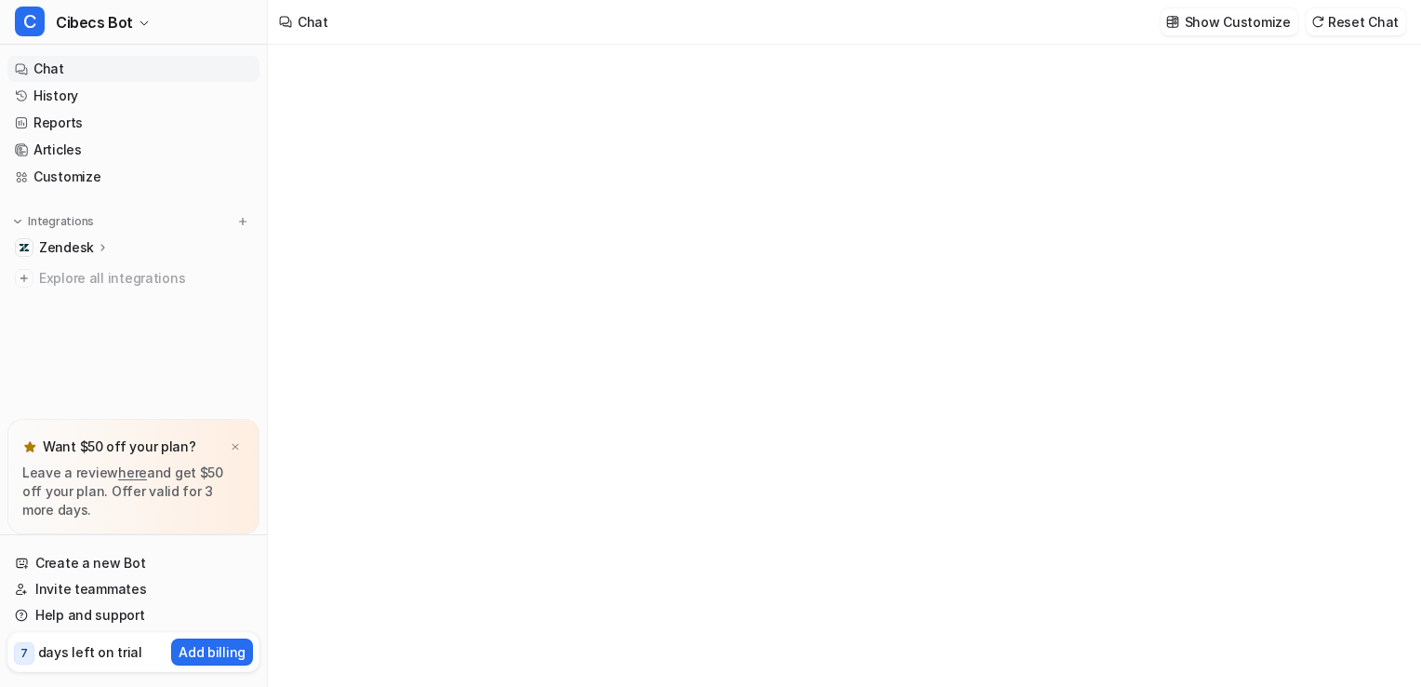
type textarea "**********"
